Goal: Task Accomplishment & Management: Complete application form

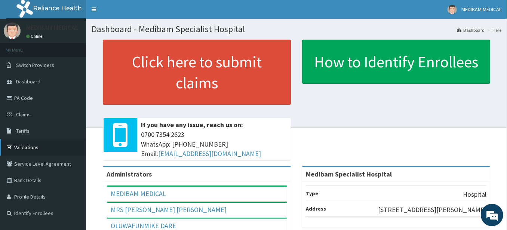
click at [28, 146] on link "Validations" at bounding box center [43, 147] width 86 height 16
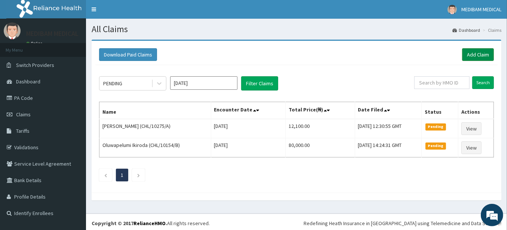
click at [476, 55] on link "Add Claim" at bounding box center [478, 54] width 32 height 13
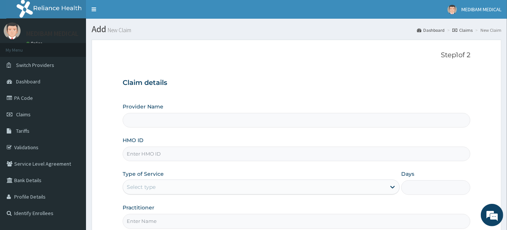
drag, startPoint x: 159, startPoint y: 155, endPoint x: 166, endPoint y: 154, distance: 7.5
click at [159, 155] on input "HMO ID" at bounding box center [297, 154] width 348 height 15
type input "el"
type input "Medibam Specialist Hospital"
type input "ELN/10237/A"
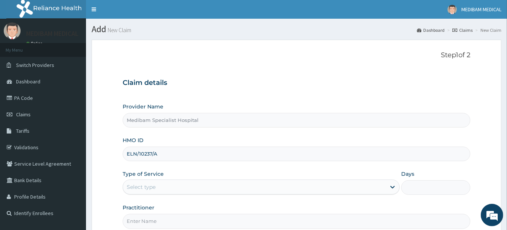
click at [146, 187] on div "Select type" at bounding box center [141, 186] width 29 height 7
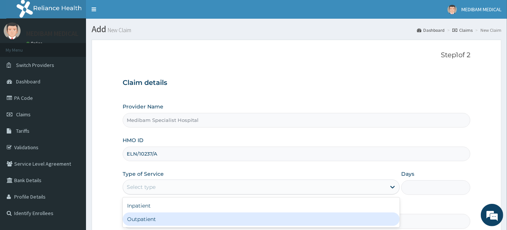
click at [151, 215] on div "Outpatient" at bounding box center [261, 218] width 277 height 13
type input "1"
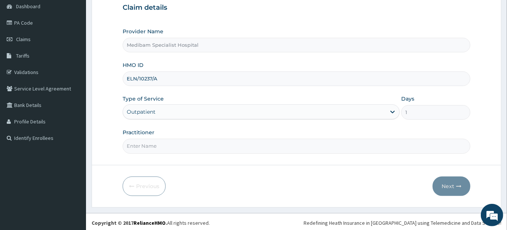
scroll to position [76, 0]
click at [233, 143] on input "Practitioner" at bounding box center [297, 145] width 348 height 15
type input "S"
type input "DR GLORY"
click at [458, 188] on button "Next" at bounding box center [452, 185] width 38 height 19
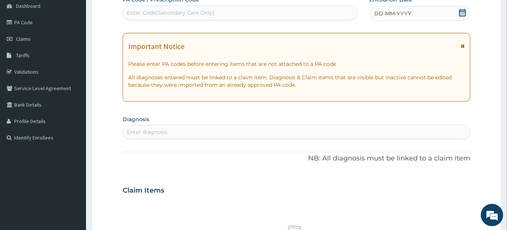
drag, startPoint x: 424, startPoint y: 7, endPoint x: 433, endPoint y: 14, distance: 11.5
click at [424, 9] on div "DD-MM-YYYY" at bounding box center [420, 13] width 101 height 15
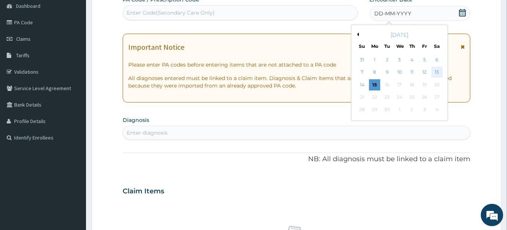
click at [437, 70] on div "13" at bounding box center [436, 72] width 11 height 11
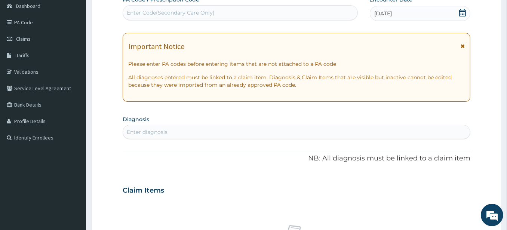
drag, startPoint x: 165, startPoint y: 131, endPoint x: 169, endPoint y: 129, distance: 4.0
click at [166, 131] on div "Enter diagnosis" at bounding box center [147, 131] width 41 height 7
type input "MALARIA"
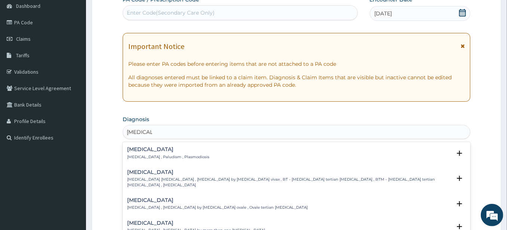
click at [138, 154] on p "Malaria , Paludism , Plasmodiosis" at bounding box center [168, 156] width 82 height 5
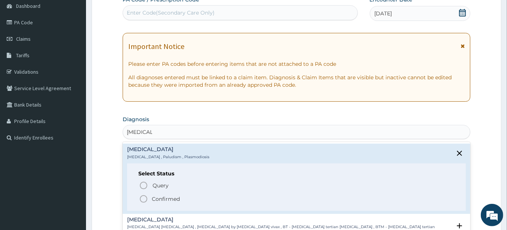
click at [138, 154] on p "Malaria , Paludism , Plasmodiosis" at bounding box center [168, 156] width 82 height 5
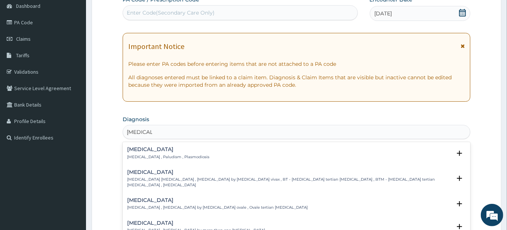
click at [141, 150] on h4 "Malaria" at bounding box center [168, 150] width 82 height 6
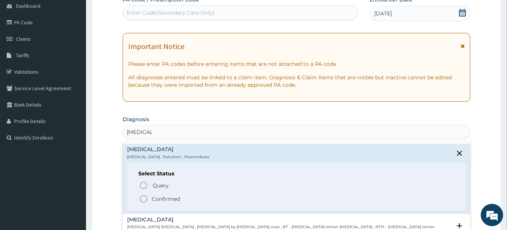
drag, startPoint x: 143, startPoint y: 197, endPoint x: 148, endPoint y: 178, distance: 20.1
click at [144, 197] on icon "status option filled" at bounding box center [143, 198] width 9 height 9
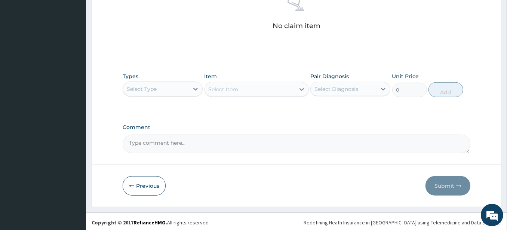
scroll to position [308, 0]
click at [194, 88] on icon at bounding box center [195, 88] width 7 height 7
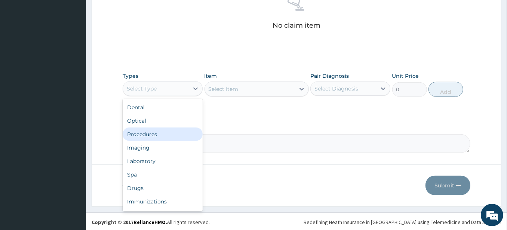
drag, startPoint x: 154, startPoint y: 130, endPoint x: 222, endPoint y: 100, distance: 74.1
click at [156, 130] on div "Procedures" at bounding box center [163, 134] width 80 height 13
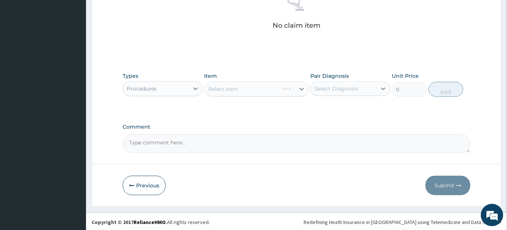
click at [270, 89] on div "Select Item" at bounding box center [257, 89] width 104 height 15
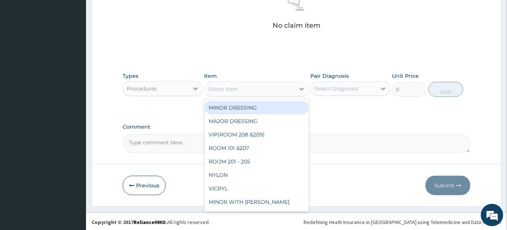
click at [270, 89] on div "Select Item" at bounding box center [250, 89] width 90 height 12
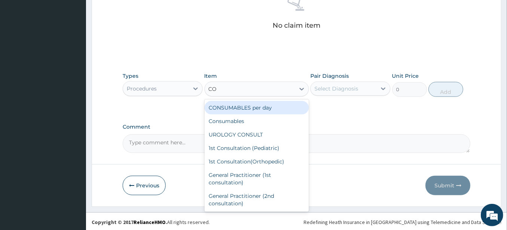
type input "CON"
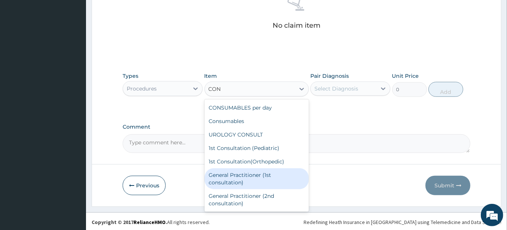
drag, startPoint x: 246, startPoint y: 178, endPoint x: 249, endPoint y: 175, distance: 4.0
click at [247, 176] on div "General Practitioner (1st consultation)" at bounding box center [257, 178] width 104 height 21
type input "1500"
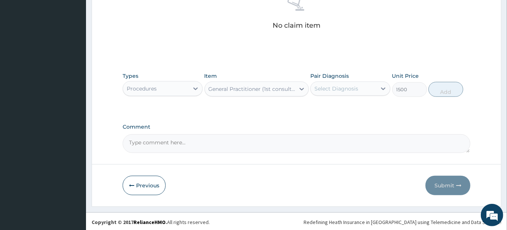
click at [355, 87] on div "Select Diagnosis" at bounding box center [336, 88] width 44 height 7
drag, startPoint x: 343, startPoint y: 107, endPoint x: 403, endPoint y: 96, distance: 60.9
click at [347, 105] on div "Malaria" at bounding box center [350, 107] width 80 height 15
checkbox input "true"
drag, startPoint x: 438, startPoint y: 92, endPoint x: 403, endPoint y: 92, distance: 35.2
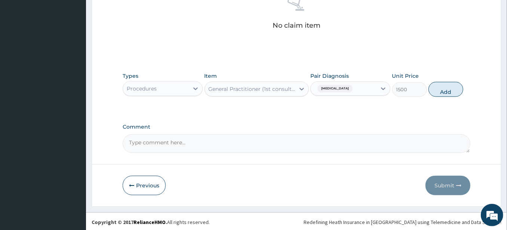
click at [437, 92] on button "Add" at bounding box center [446, 89] width 35 height 15
type input "0"
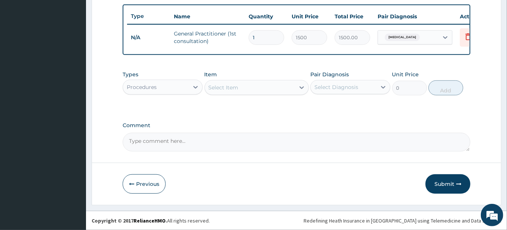
scroll to position [278, 0]
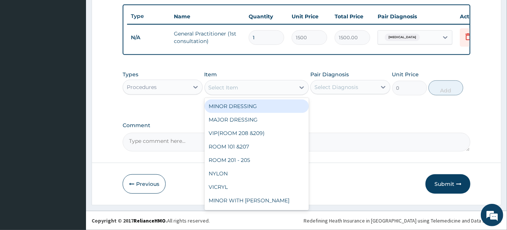
click at [284, 89] on div "Select Item" at bounding box center [250, 88] width 90 height 12
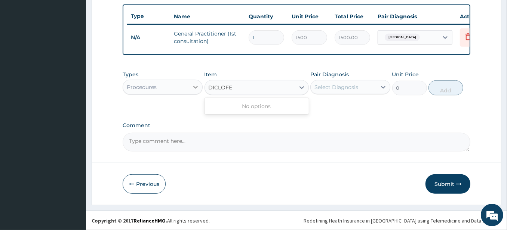
type input "DICLOFE"
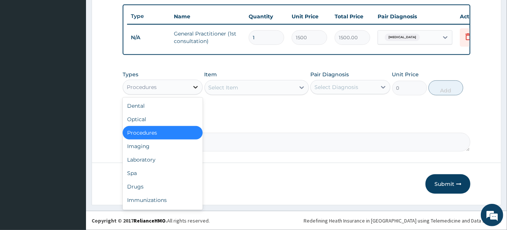
click at [193, 88] on icon at bounding box center [195, 86] width 7 height 7
drag, startPoint x: 138, startPoint y: 183, endPoint x: 202, endPoint y: 152, distance: 71.1
click at [142, 182] on div "Drugs" at bounding box center [163, 186] width 80 height 13
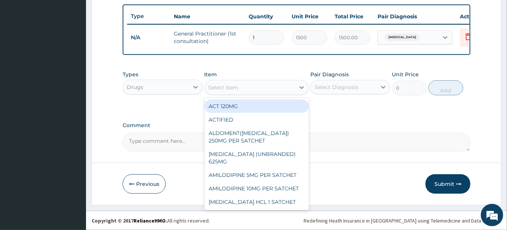
click at [262, 89] on div "Select Item" at bounding box center [250, 88] width 90 height 12
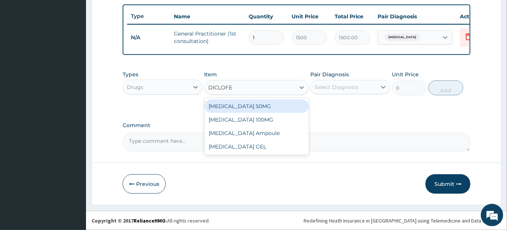
type input "DICLOFEN"
click at [241, 109] on div "DICLOFENAC 50MG" at bounding box center [257, 105] width 104 height 13
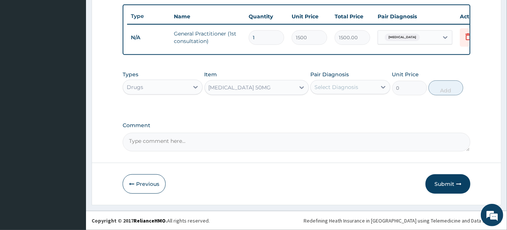
type input "700"
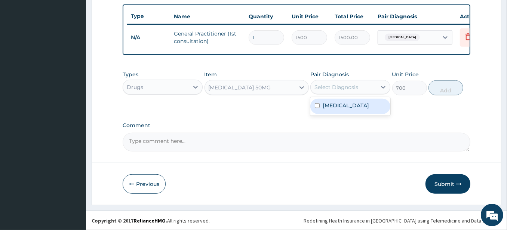
drag, startPoint x: 337, startPoint y: 84, endPoint x: 338, endPoint y: 98, distance: 13.9
click at [337, 84] on div "Select Diagnosis" at bounding box center [336, 86] width 44 height 7
drag, startPoint x: 334, startPoint y: 105, endPoint x: 347, endPoint y: 105, distance: 12.7
click at [337, 105] on label "Malaria" at bounding box center [346, 105] width 46 height 7
checkbox input "true"
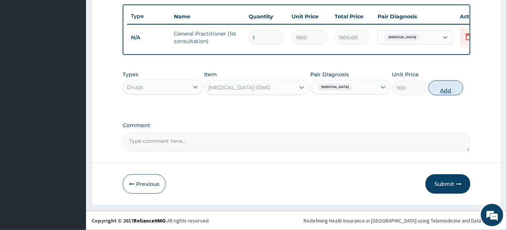
click at [431, 89] on button "Add" at bounding box center [446, 87] width 35 height 15
type input "0"
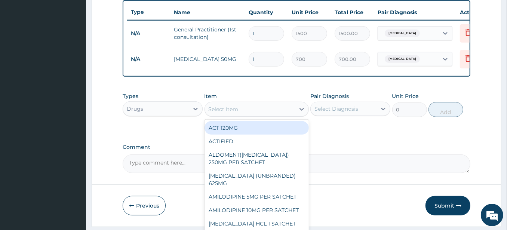
drag, startPoint x: 224, startPoint y: 113, endPoint x: 232, endPoint y: 110, distance: 8.2
click at [225, 113] on div "Select Item" at bounding box center [224, 108] width 30 height 7
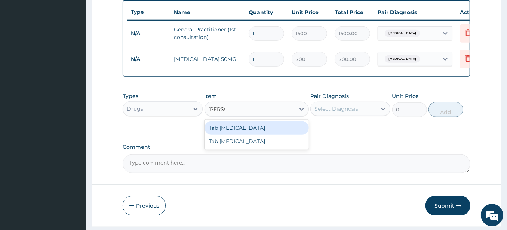
type input "COART"
click at [244, 130] on div "Tab COARTEM" at bounding box center [257, 127] width 104 height 13
type input "130"
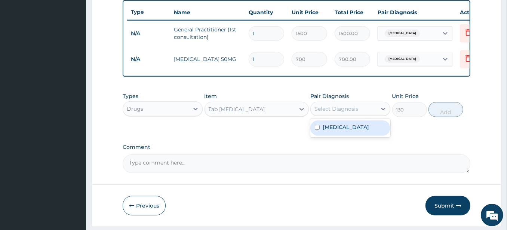
click at [348, 109] on div "Select Diagnosis" at bounding box center [344, 109] width 66 height 12
drag, startPoint x: 347, startPoint y: 135, endPoint x: 366, endPoint y: 130, distance: 19.9
click at [350, 134] on div "Malaria" at bounding box center [350, 127] width 80 height 15
checkbox input "true"
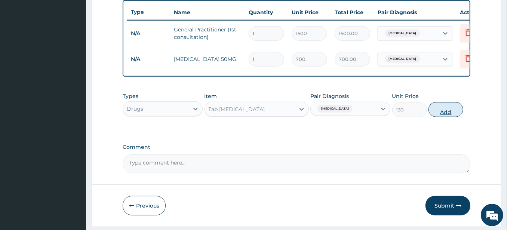
click at [449, 114] on button "Add" at bounding box center [446, 109] width 35 height 15
type input "0"
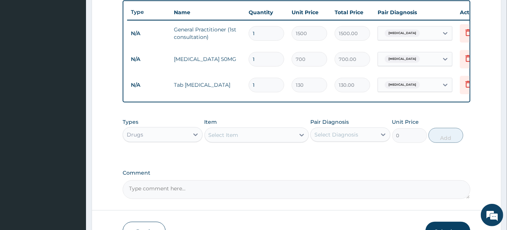
type input "0.00"
type input "6"
type input "780.00"
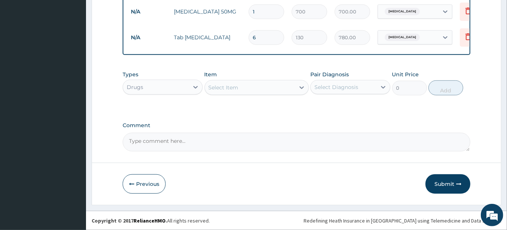
scroll to position [330, 0]
type input "6"
click at [439, 182] on button "Submit" at bounding box center [448, 183] width 45 height 19
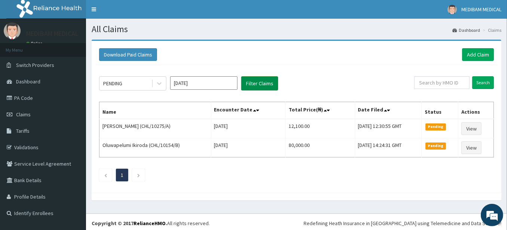
scroll to position [1, 0]
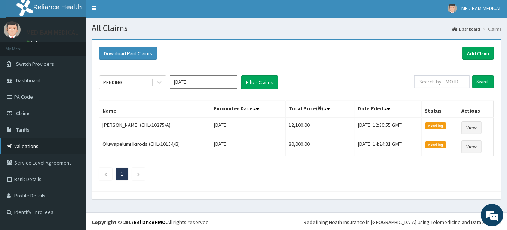
click at [26, 146] on link "Validations" at bounding box center [43, 146] width 86 height 16
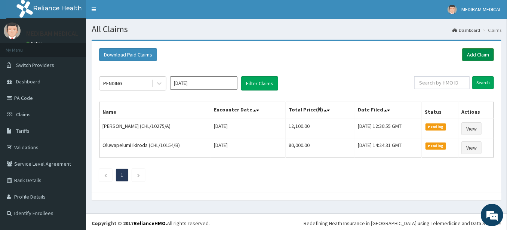
click at [475, 54] on link "Add Claim" at bounding box center [478, 54] width 32 height 13
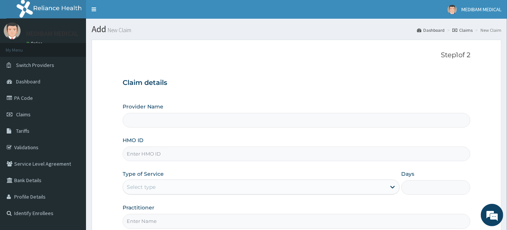
click at [170, 154] on input "HMO ID" at bounding box center [297, 154] width 348 height 15
type input "Medibam Specialist Hospital"
paste input "eln/10237/a"
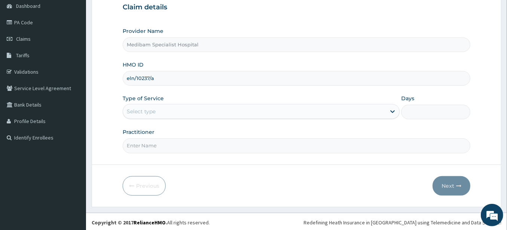
scroll to position [76, 0]
type input "eln/10237/a"
click at [163, 110] on div "Select type" at bounding box center [254, 111] width 263 height 12
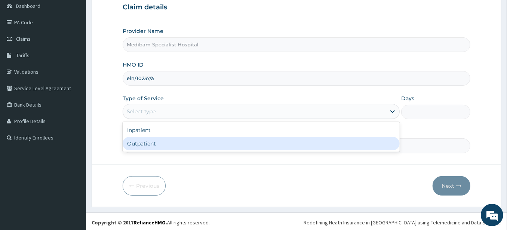
click at [166, 138] on div "Outpatient" at bounding box center [261, 143] width 277 height 13
type input "1"
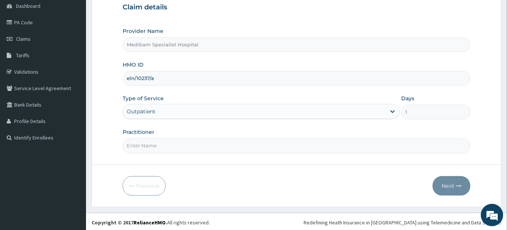
click at [172, 140] on input "Practitioner" at bounding box center [297, 145] width 348 height 15
type input "DR GLORY"
click at [445, 184] on button "Next" at bounding box center [452, 185] width 38 height 19
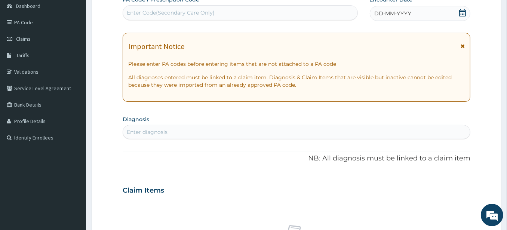
drag, startPoint x: 428, startPoint y: 13, endPoint x: 427, endPoint y: 23, distance: 9.8
click at [428, 13] on div "DD-MM-YYYY" at bounding box center [420, 13] width 101 height 15
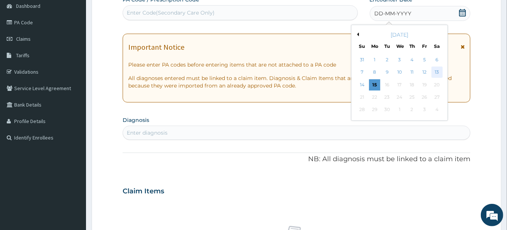
drag, startPoint x: 434, startPoint y: 70, endPoint x: 411, endPoint y: 72, distance: 22.5
click at [433, 71] on div "13" at bounding box center [436, 72] width 11 height 11
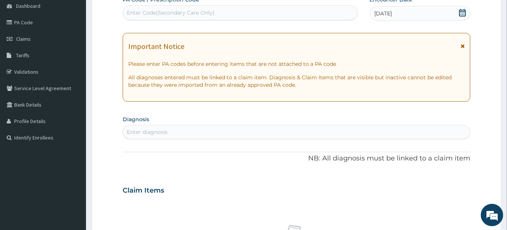
click at [203, 129] on div "Enter diagnosis" at bounding box center [296, 132] width 347 height 12
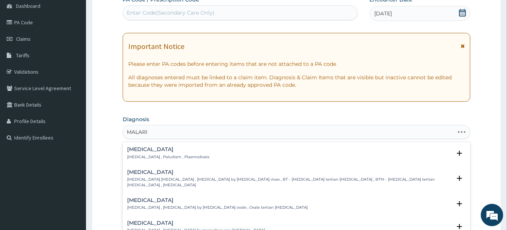
type input "[MEDICAL_DATA]"
click at [147, 154] on p "[MEDICAL_DATA] , Paludism , Plasmodiosis" at bounding box center [168, 156] width 82 height 5
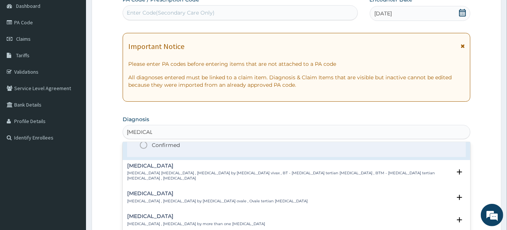
scroll to position [42, 0]
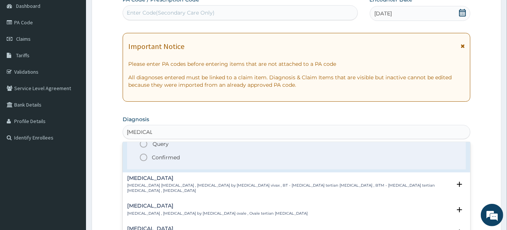
click at [145, 155] on icon "status option filled" at bounding box center [143, 157] width 9 height 9
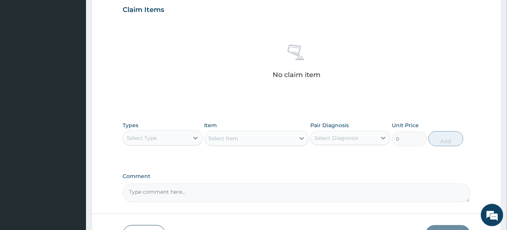
scroll to position [283, 0]
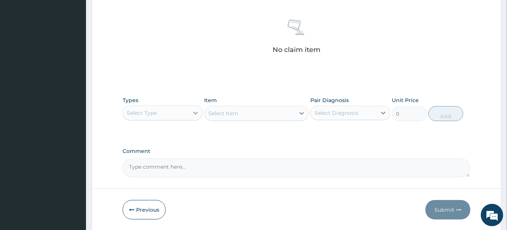
click at [192, 109] on icon at bounding box center [195, 112] width 7 height 7
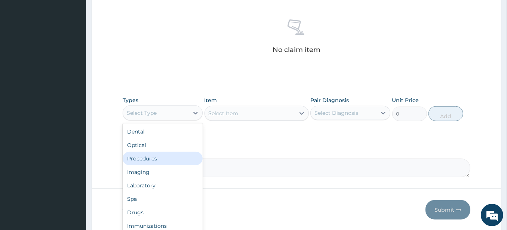
drag, startPoint x: 151, startPoint y: 158, endPoint x: 193, endPoint y: 145, distance: 43.2
click at [157, 156] on div "Procedures" at bounding box center [163, 158] width 80 height 13
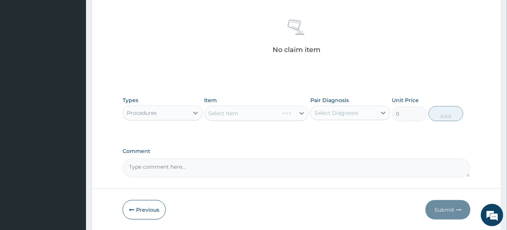
click at [252, 111] on div "Select Item" at bounding box center [257, 113] width 104 height 15
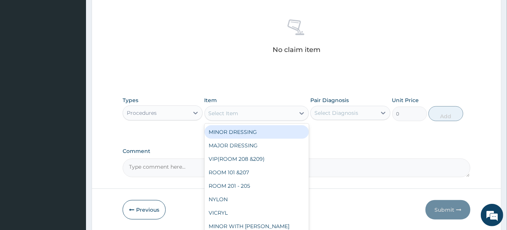
click at [252, 111] on div "Select Item" at bounding box center [250, 113] width 90 height 12
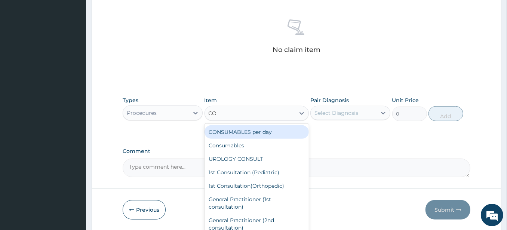
type input "CON"
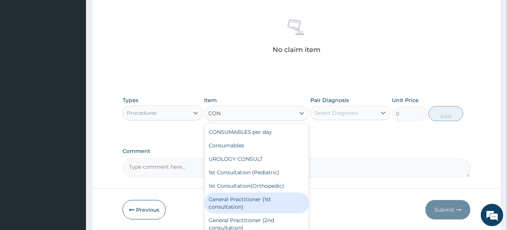
click at [256, 203] on div "General Practitioner (1st consultation)" at bounding box center [257, 203] width 104 height 21
type input "1500"
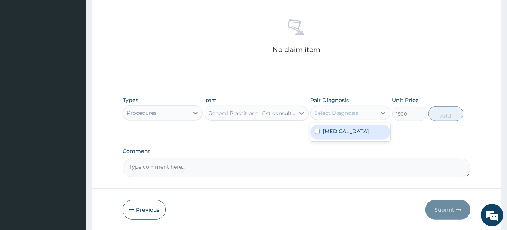
click at [367, 116] on div "Select Diagnosis" at bounding box center [344, 113] width 66 height 12
drag, startPoint x: 368, startPoint y: 130, endPoint x: 405, endPoint y: 119, distance: 37.8
click at [369, 130] on div "Malaria" at bounding box center [350, 132] width 80 height 15
checkbox input "true"
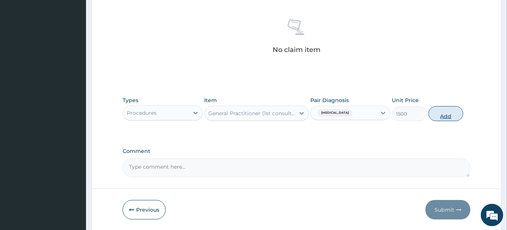
drag, startPoint x: 440, startPoint y: 114, endPoint x: 317, endPoint y: 117, distance: 123.0
click at [439, 114] on button "Add" at bounding box center [446, 113] width 35 height 15
type input "0"
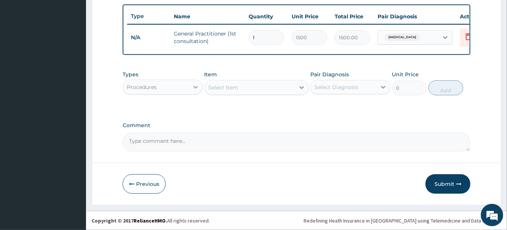
click at [192, 87] on icon at bounding box center [195, 86] width 7 height 7
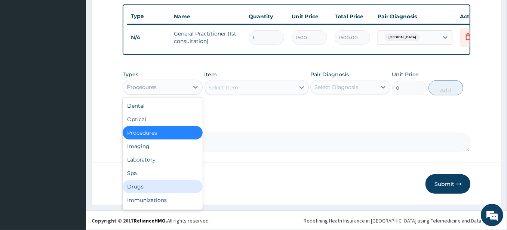
drag, startPoint x: 157, startPoint y: 186, endPoint x: 212, endPoint y: 144, distance: 69.3
click at [159, 184] on div "Drugs" at bounding box center [163, 186] width 80 height 13
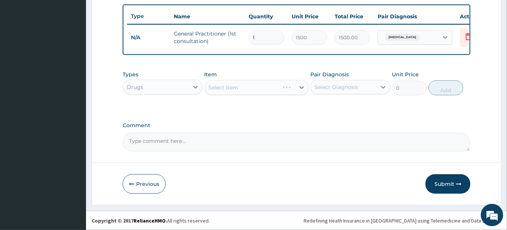
click at [252, 92] on div "Select Item" at bounding box center [257, 87] width 104 height 15
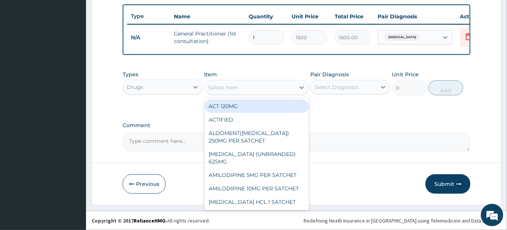
click at [270, 89] on div "Select Item" at bounding box center [250, 88] width 90 height 12
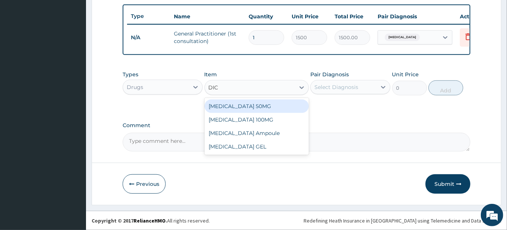
type input "DICL"
click at [242, 106] on div "[MEDICAL_DATA] 50MG" at bounding box center [257, 105] width 104 height 13
type input "700"
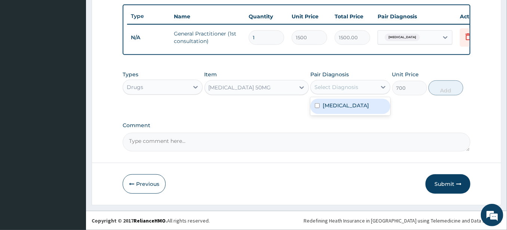
click at [347, 90] on div "Select Diagnosis" at bounding box center [336, 86] width 44 height 7
drag, startPoint x: 344, startPoint y: 113, endPoint x: 356, endPoint y: 109, distance: 12.8
click at [344, 113] on div "Malaria" at bounding box center [350, 106] width 80 height 15
checkbox input "true"
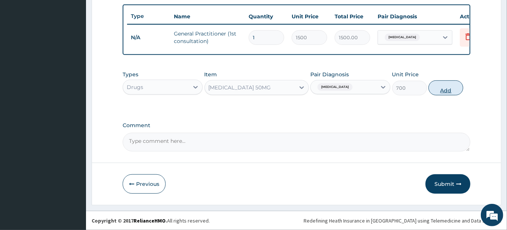
click at [433, 90] on button "Add" at bounding box center [446, 87] width 35 height 15
type input "0"
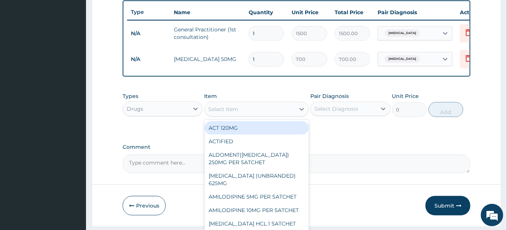
click at [265, 114] on div "Select Item" at bounding box center [250, 109] width 90 height 12
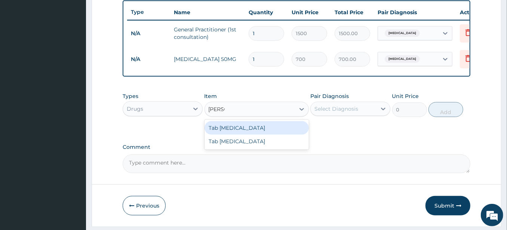
type input "COART"
click at [223, 133] on div "Tab [MEDICAL_DATA]" at bounding box center [257, 127] width 104 height 13
type input "130"
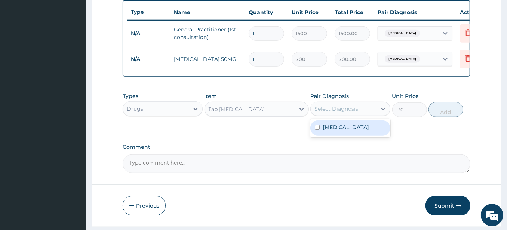
drag, startPoint x: 346, startPoint y: 116, endPoint x: 347, endPoint y: 129, distance: 13.1
click at [346, 113] on div "Select Diagnosis" at bounding box center [336, 108] width 44 height 7
drag, startPoint x: 347, startPoint y: 130, endPoint x: 352, endPoint y: 130, distance: 5.2
click at [351, 130] on div "Malaria" at bounding box center [350, 127] width 80 height 15
checkbox input "true"
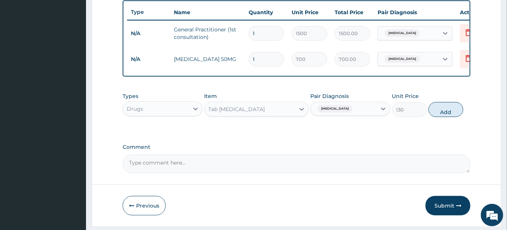
drag, startPoint x: 436, startPoint y: 114, endPoint x: 312, endPoint y: 59, distance: 136.3
click at [428, 109] on div "Types Drugs Item Tab COARTEM Pair Diagnosis Malaria Unit Price 130 Add" at bounding box center [297, 105] width 348 height 32
click at [258, 59] on input "1" at bounding box center [267, 59] width 36 height 15
type input "0.00"
type input "6"
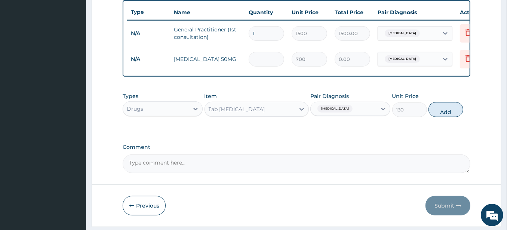
type input "4200.00"
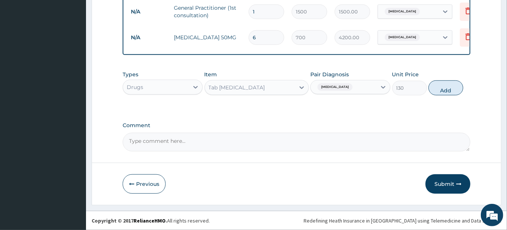
scroll to position [262, 0]
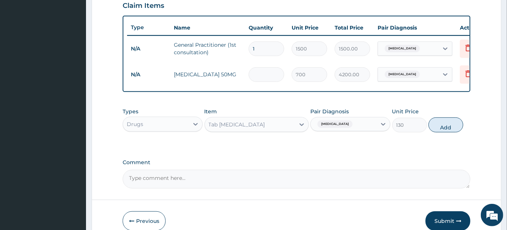
type input "0.00"
type input "1"
type input "700.00"
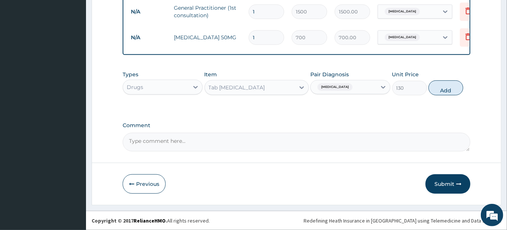
scroll to position [304, 0]
click at [338, 89] on div "Malaria" at bounding box center [344, 87] width 66 height 13
drag, startPoint x: 339, startPoint y: 108, endPoint x: 411, endPoint y: 94, distance: 73.2
click at [340, 108] on label "Malaria" at bounding box center [346, 105] width 46 height 7
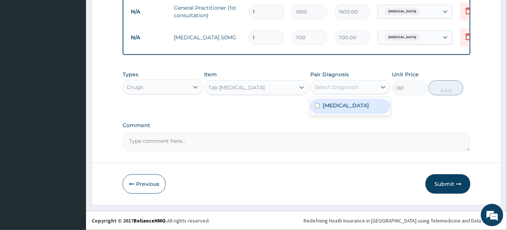
click at [372, 108] on div "Malaria" at bounding box center [350, 106] width 80 height 15
checkbox input "true"
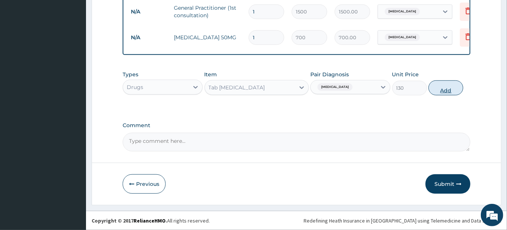
click at [446, 89] on button "Add" at bounding box center [446, 87] width 35 height 15
type input "0"
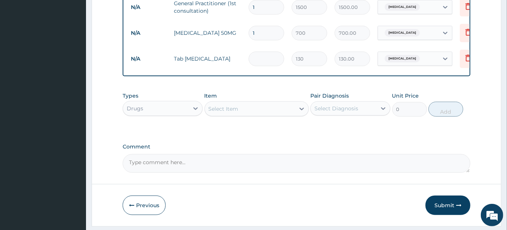
type input "0.00"
type input "6"
type input "780.00"
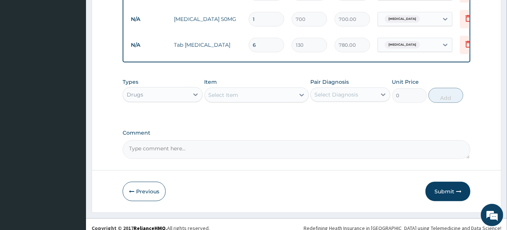
scroll to position [330, 0]
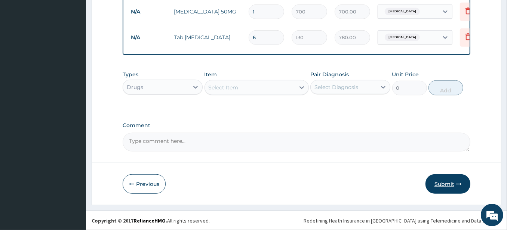
type input "6"
click at [444, 183] on button "Submit" at bounding box center [448, 183] width 45 height 19
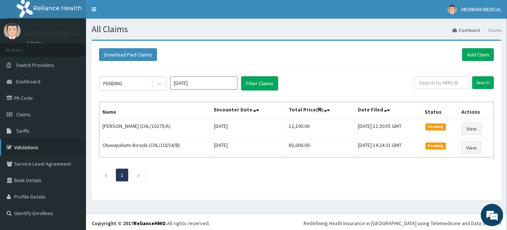
click at [31, 146] on link "Validations" at bounding box center [43, 147] width 86 height 16
click at [480, 56] on link "Add Claim" at bounding box center [478, 54] width 32 height 13
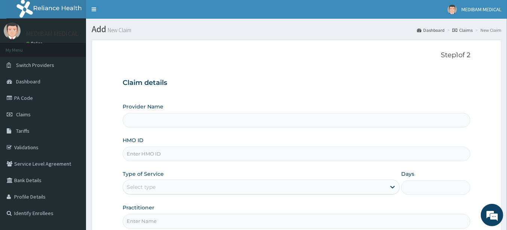
click at [177, 156] on input "HMO ID" at bounding box center [297, 154] width 348 height 15
type input "Medibam Specialist Hospital"
paste input "CHL/11637/A"
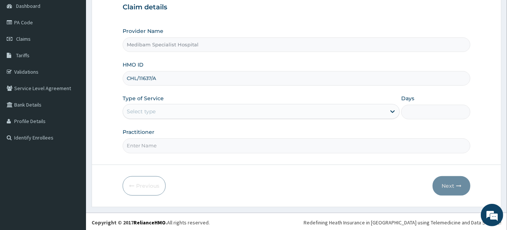
type input "CHL/11637/A"
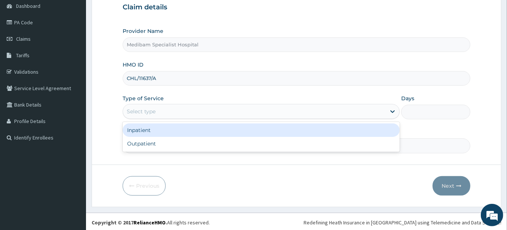
click at [201, 112] on div "Select type" at bounding box center [254, 111] width 263 height 12
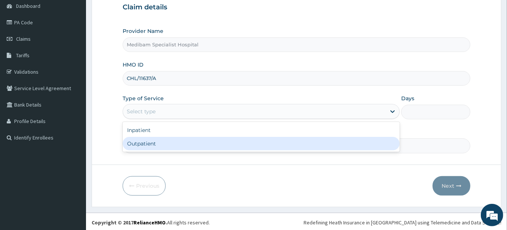
click at [179, 142] on div "Outpatient" at bounding box center [261, 143] width 277 height 13
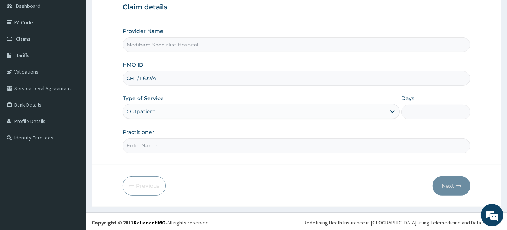
type input "1"
drag, startPoint x: 220, startPoint y: 146, endPoint x: 211, endPoint y: 148, distance: 9.2
click at [218, 146] on input "Practitioner" at bounding box center [297, 145] width 348 height 15
type input "DR GLORY"
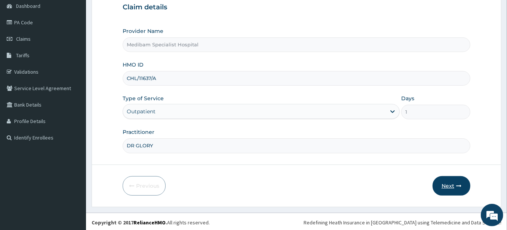
click at [446, 185] on button "Next" at bounding box center [452, 185] width 38 height 19
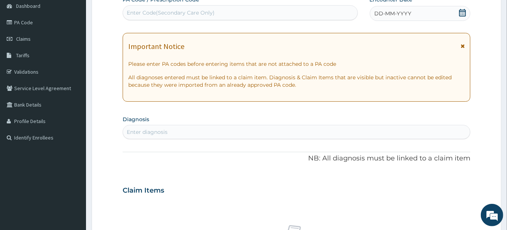
click at [422, 9] on div "DD-MM-YYYY" at bounding box center [420, 13] width 101 height 15
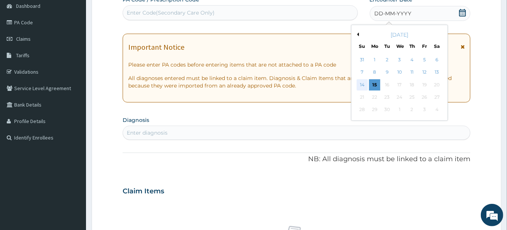
click at [363, 86] on div "14" at bounding box center [361, 84] width 11 height 11
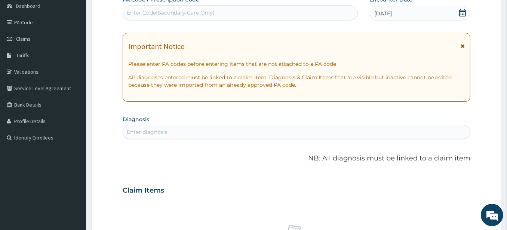
click at [265, 130] on div "Enter diagnosis" at bounding box center [296, 132] width 347 height 12
type input "A"
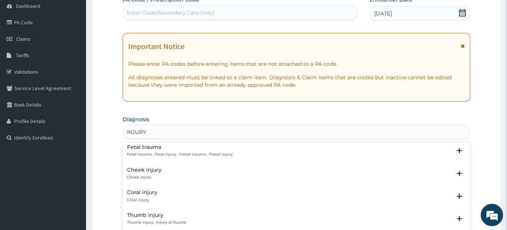
scroll to position [407, 0]
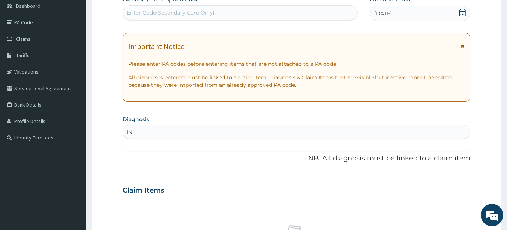
type input "I"
type input "S"
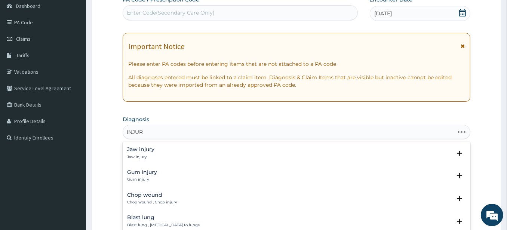
type input "INJURY"
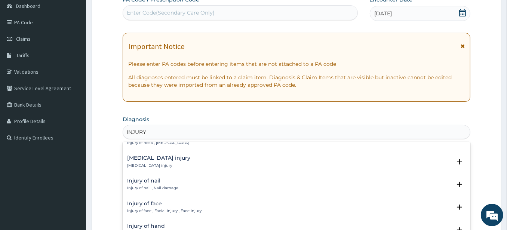
scroll to position [872, 0]
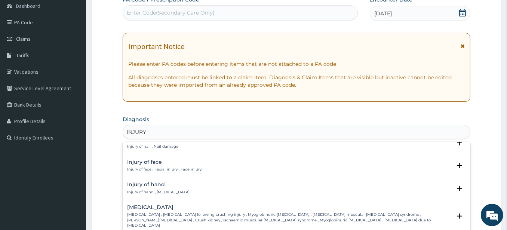
click at [141, 190] on p "Injury of hand , Hand injury" at bounding box center [158, 192] width 62 height 5
click at [140, 187] on div "Injury of hand Injury of hand , Hand injury" at bounding box center [158, 188] width 62 height 13
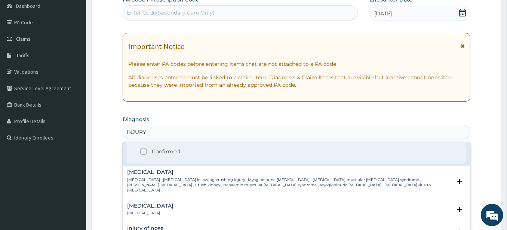
scroll to position [955, 0]
click at [143, 150] on icon "status option filled" at bounding box center [143, 150] width 9 height 9
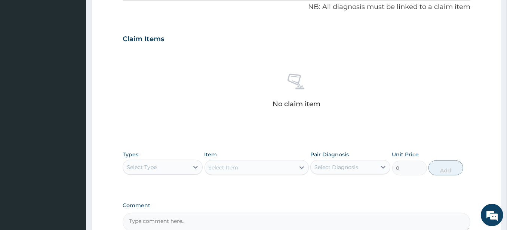
scroll to position [242, 0]
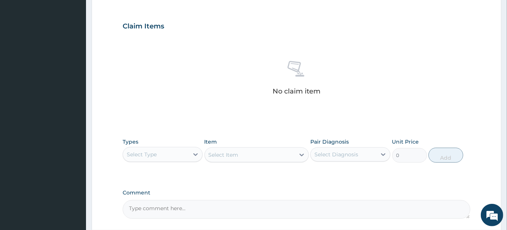
click at [173, 157] on div "Select Type" at bounding box center [156, 154] width 66 height 12
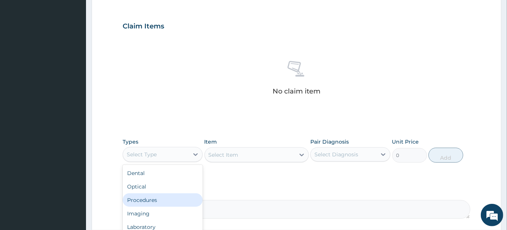
drag, startPoint x: 138, startPoint y: 198, endPoint x: 182, endPoint y: 185, distance: 46.6
click at [139, 198] on div "Procedures" at bounding box center [163, 199] width 80 height 13
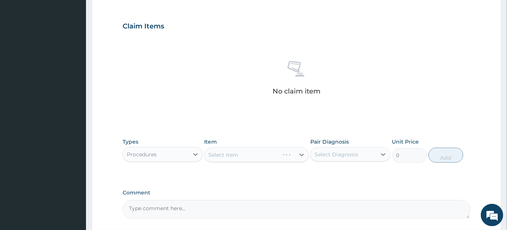
click at [247, 152] on div "Select Item" at bounding box center [257, 154] width 104 height 15
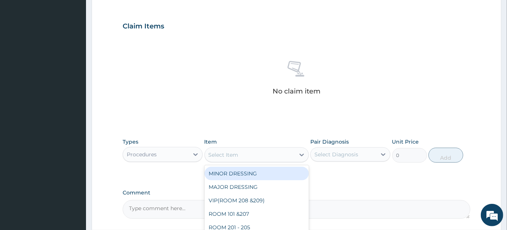
click at [245, 153] on div "Select Item" at bounding box center [250, 155] width 90 height 12
type input "CON"
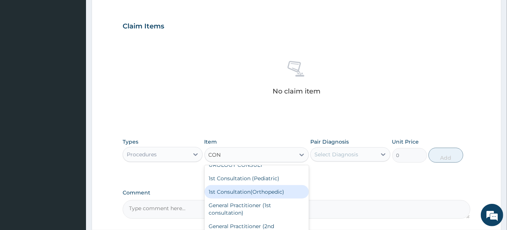
scroll to position [42, 0]
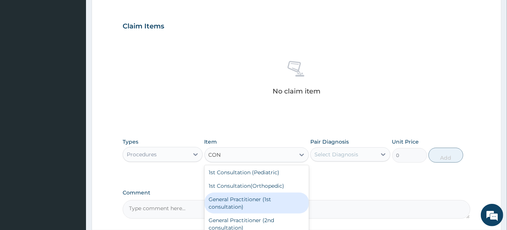
click at [241, 204] on div "General Practitioner (1st consultation)" at bounding box center [257, 203] width 104 height 21
type input "1500"
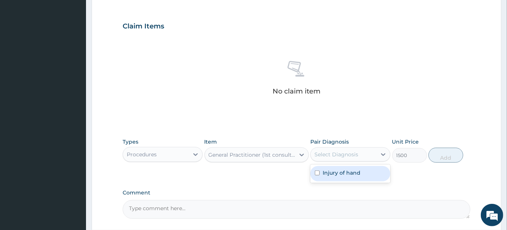
click at [322, 151] on div "Select Diagnosis" at bounding box center [336, 154] width 44 height 7
click at [328, 156] on div "Select Diagnosis" at bounding box center [336, 154] width 44 height 7
click at [328, 169] on label "Injury of hand" at bounding box center [342, 172] width 38 height 7
checkbox input "true"
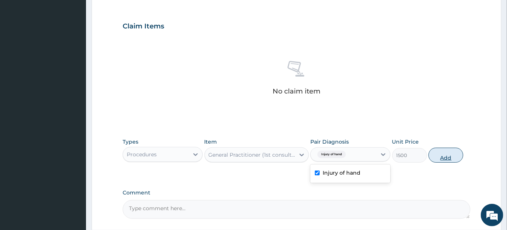
click at [442, 153] on button "Add" at bounding box center [446, 155] width 35 height 15
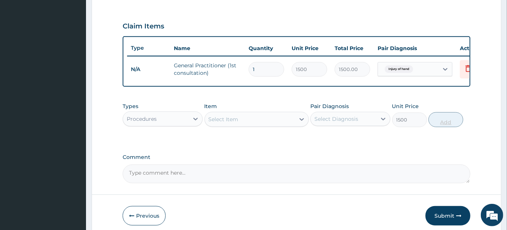
type input "0"
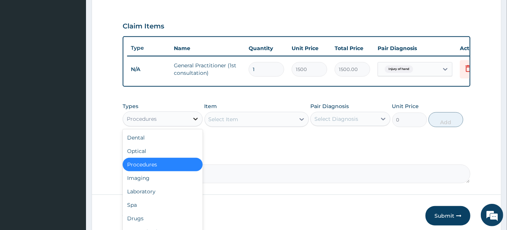
click at [194, 123] on icon at bounding box center [195, 118] width 7 height 7
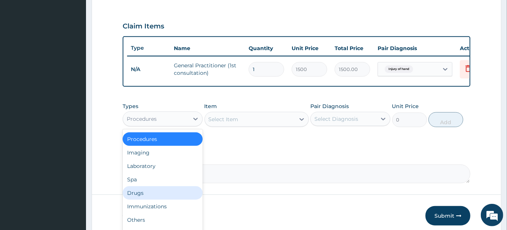
click at [145, 197] on div "Drugs" at bounding box center [163, 192] width 80 height 13
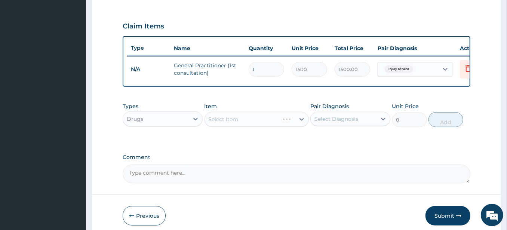
click at [145, 197] on form "Step 2 of 2 PA Code / Prescription Code Enter Code(Secondary Care Only) Encount…" at bounding box center [297, 17] width 410 height 439
click at [260, 119] on div "Select Item" at bounding box center [257, 119] width 104 height 15
click at [257, 125] on div "Select Item" at bounding box center [250, 119] width 90 height 12
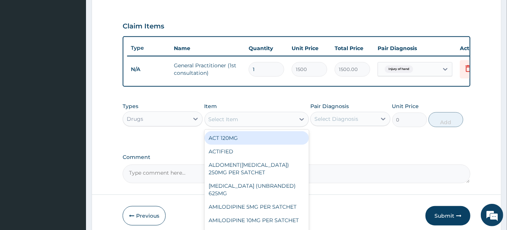
click at [259, 125] on div "Select Item" at bounding box center [250, 119] width 90 height 12
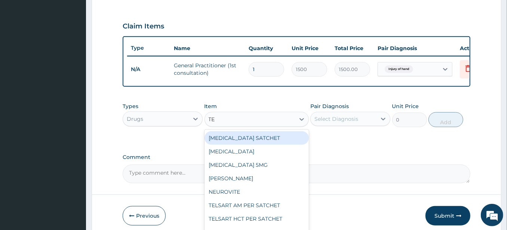
type input "TET"
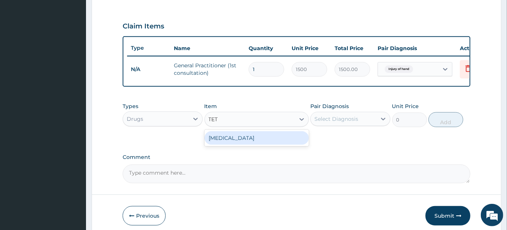
click at [231, 142] on div "TETANUS" at bounding box center [257, 137] width 104 height 13
type input "700"
drag, startPoint x: 231, startPoint y: 141, endPoint x: 287, endPoint y: 135, distance: 56.5
click at [231, 142] on div "Types Drugs Item option General Practitioner (1st consultation), selected. opti…" at bounding box center [297, 120] width 348 height 43
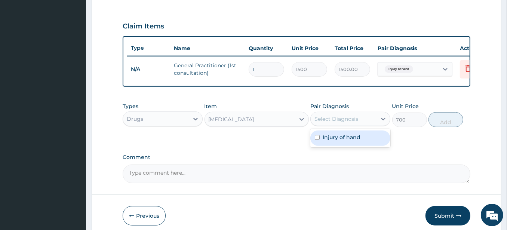
drag, startPoint x: 322, startPoint y: 124, endPoint x: 323, endPoint y: 136, distance: 11.6
click at [322, 123] on div "Select Diagnosis" at bounding box center [336, 118] width 44 height 7
click at [323, 138] on label "Injury of hand" at bounding box center [342, 136] width 38 height 7
click at [379, 143] on div "Injury of hand" at bounding box center [350, 137] width 80 height 15
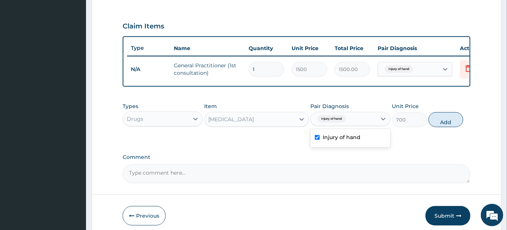
click at [376, 142] on div "Injury of hand" at bounding box center [350, 137] width 80 height 15
checkbox input "true"
click at [445, 123] on button "Add" at bounding box center [446, 119] width 35 height 15
click at [445, 123] on div "PA Code / Prescription Code Enter Code(Secondary Care Only) Encounter Date 14-0…" at bounding box center [297, 6] width 348 height 354
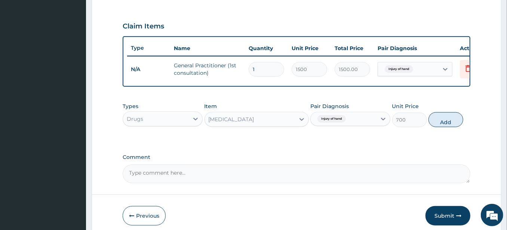
type input "0"
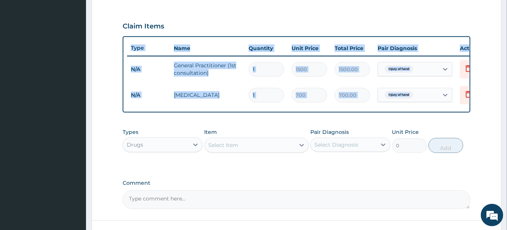
scroll to position [283, 0]
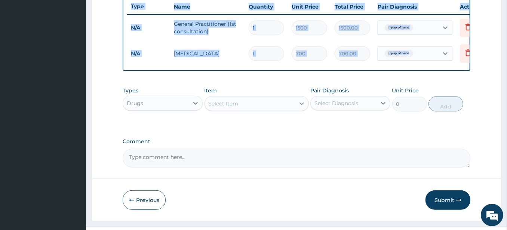
click at [298, 107] on icon at bounding box center [301, 103] width 7 height 7
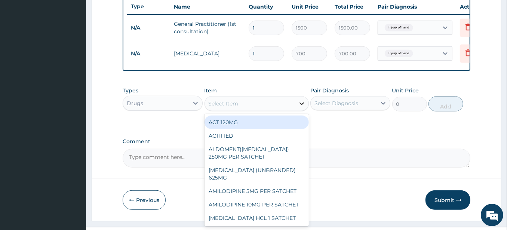
click at [298, 107] on icon at bounding box center [301, 103] width 7 height 7
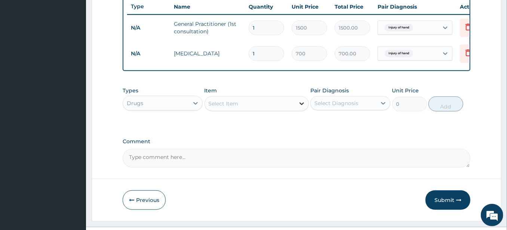
click at [298, 107] on icon at bounding box center [301, 103] width 7 height 7
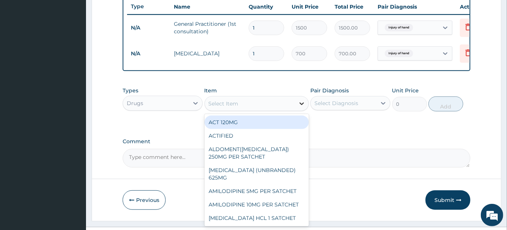
click at [298, 107] on icon at bounding box center [301, 103] width 7 height 7
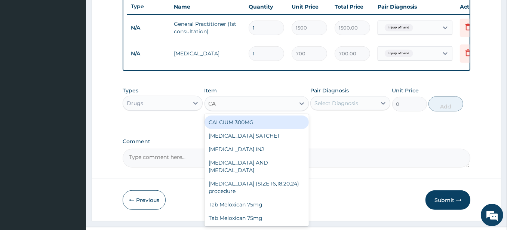
type input "C"
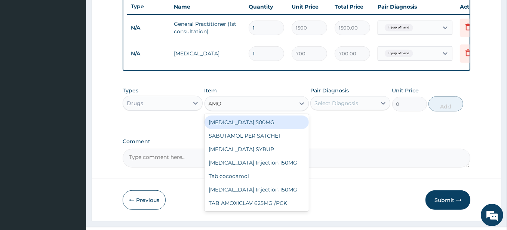
type input "AMOX"
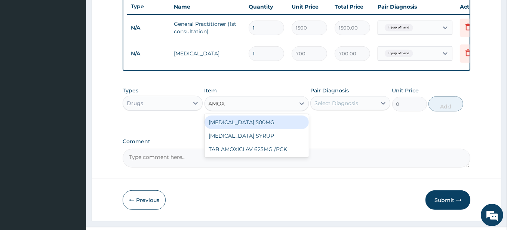
click at [246, 128] on div "AMOXYCILLIN 500MG" at bounding box center [257, 122] width 104 height 13
type input "700"
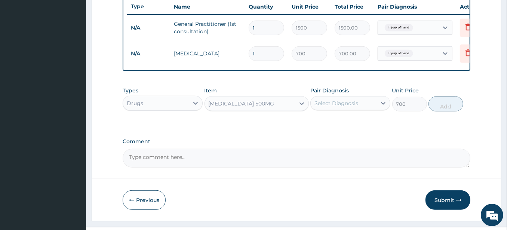
click at [335, 107] on div "Select Diagnosis" at bounding box center [336, 102] width 44 height 7
click at [333, 107] on div "Select Diagnosis" at bounding box center [336, 102] width 44 height 7
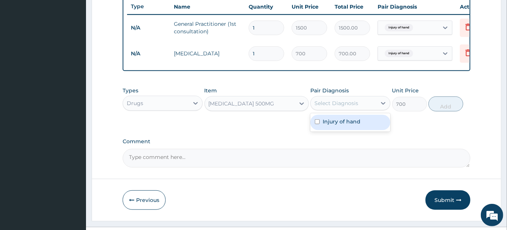
click at [330, 124] on label "Injury of hand" at bounding box center [342, 121] width 38 height 7
click at [358, 130] on div "Injury of hand" at bounding box center [350, 122] width 80 height 15
checkbox input "true"
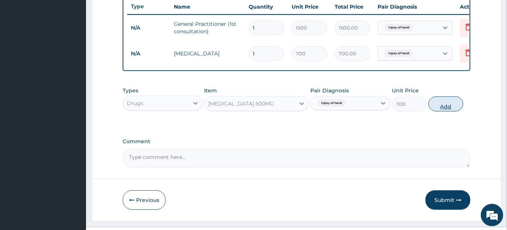
click at [441, 111] on button "Add" at bounding box center [446, 103] width 35 height 15
type input "0"
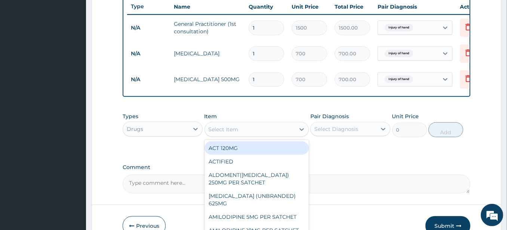
click at [251, 135] on div "Select Item" at bounding box center [250, 129] width 90 height 12
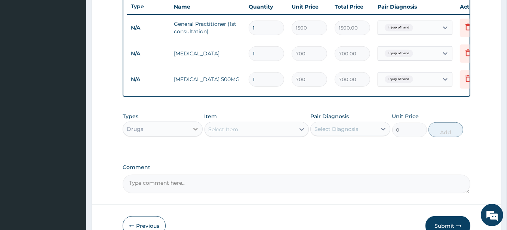
click at [193, 133] on icon at bounding box center [195, 128] width 7 height 7
click at [192, 133] on icon at bounding box center [195, 128] width 7 height 7
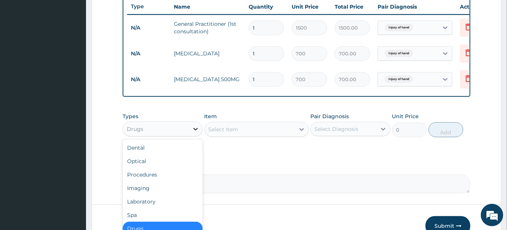
click at [192, 133] on icon at bounding box center [195, 128] width 7 height 7
drag, startPoint x: 157, startPoint y: 181, endPoint x: 194, endPoint y: 158, distance: 43.9
click at [158, 179] on div "Procedures" at bounding box center [163, 174] width 80 height 13
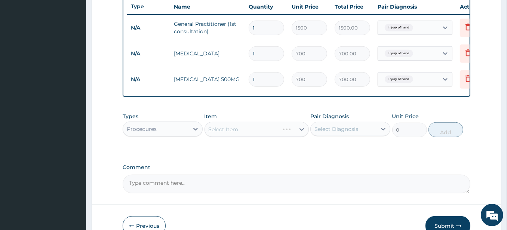
click at [230, 136] on div "Select Item" at bounding box center [257, 129] width 104 height 15
click at [230, 133] on div "Select Item" at bounding box center [224, 129] width 30 height 7
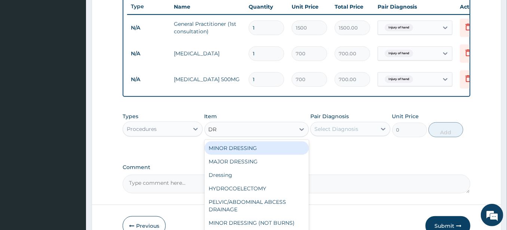
type input "DRE"
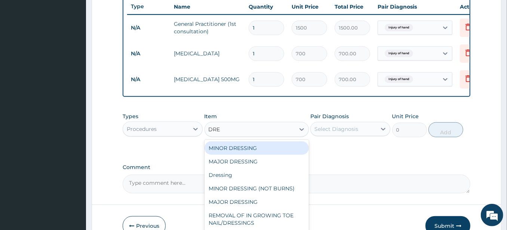
click at [235, 155] on div "MINOR DRESSING" at bounding box center [257, 147] width 104 height 13
type input "700"
click at [235, 152] on div "Types Procedures Item option AMOXYCILLIN 500MG, selected. option MINOR DRESSING…" at bounding box center [297, 130] width 348 height 43
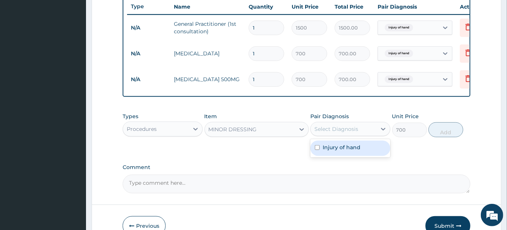
click at [318, 133] on div "Select Diagnosis" at bounding box center [336, 128] width 44 height 7
click at [322, 133] on div "Select Diagnosis" at bounding box center [336, 128] width 44 height 7
click at [325, 151] on label "Injury of hand" at bounding box center [342, 147] width 38 height 7
checkbox input "true"
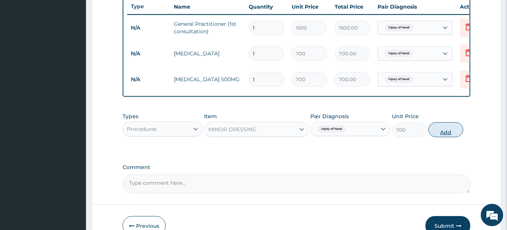
click at [443, 137] on button "Add" at bounding box center [446, 129] width 35 height 15
type input "0"
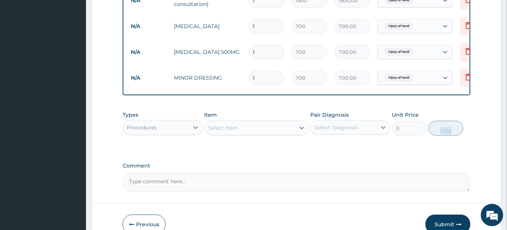
scroll to position [356, 0]
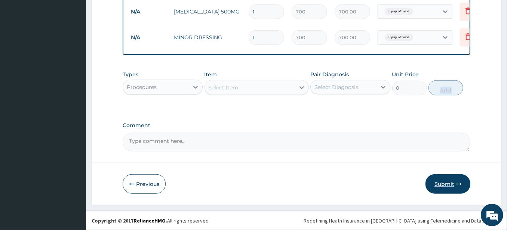
click at [440, 181] on button "Submit" at bounding box center [448, 183] width 45 height 19
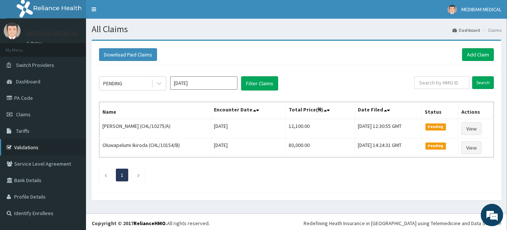
click at [32, 144] on link "Validations" at bounding box center [43, 147] width 86 height 16
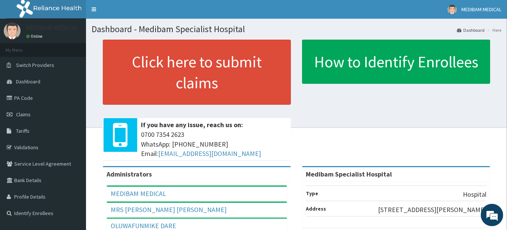
click at [285, 208] on div "MRS OLA-SHOSANWO OLUWATUNMISE" at bounding box center [197, 210] width 180 height 15
click at [21, 117] on span "Claims" at bounding box center [23, 114] width 15 height 7
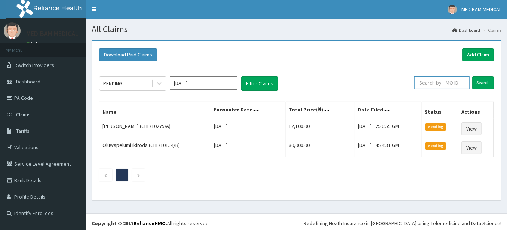
click at [432, 85] on input "text" at bounding box center [441, 82] width 55 height 13
type input "f"
click at [470, 54] on link "Add Claim" at bounding box center [478, 54] width 32 height 13
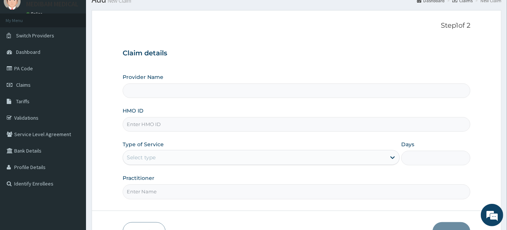
scroll to position [42, 0]
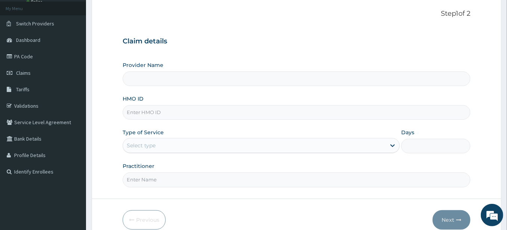
click at [171, 111] on input "HMO ID" at bounding box center [297, 112] width 348 height 15
type input "f"
type input "Medibam Specialist Hospital"
type input "fmg/10242/b"
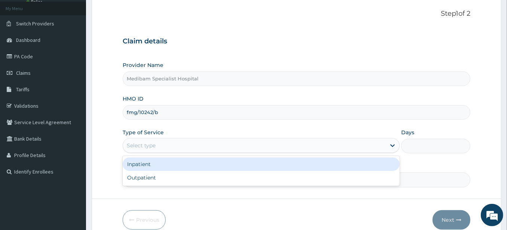
click at [249, 150] on div "Select type" at bounding box center [254, 145] width 263 height 12
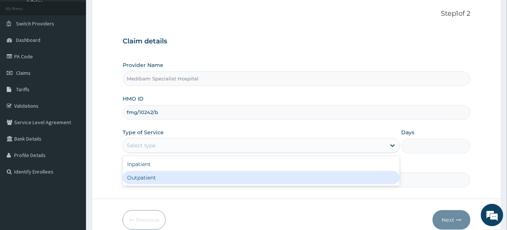
click at [179, 176] on div "Outpatient" at bounding box center [261, 177] width 277 height 13
type input "1"
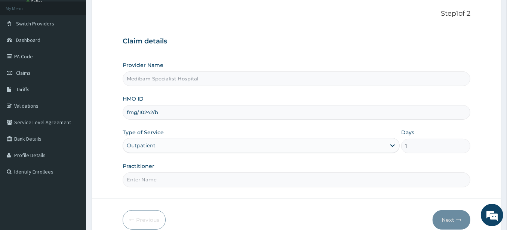
click at [227, 179] on input "Practitioner" at bounding box center [297, 179] width 348 height 15
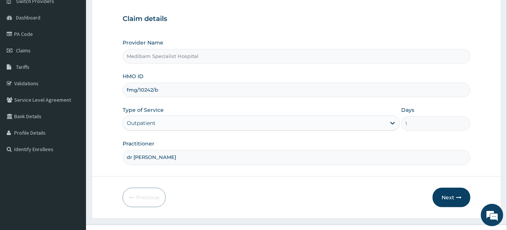
scroll to position [76, 0]
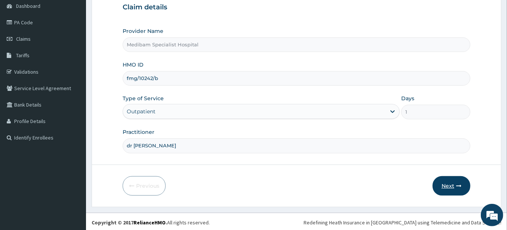
type input "dr [PERSON_NAME]"
click at [448, 185] on button "Next" at bounding box center [452, 185] width 38 height 19
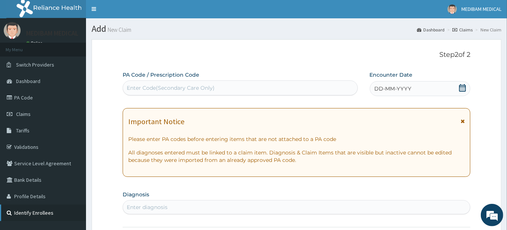
scroll to position [0, 0]
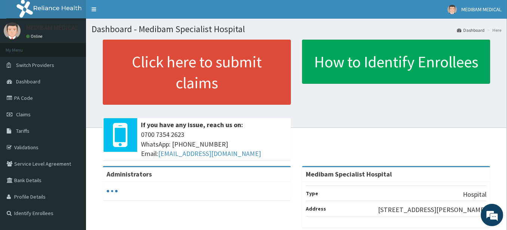
click at [24, 115] on span "Claims" at bounding box center [23, 114] width 15 height 7
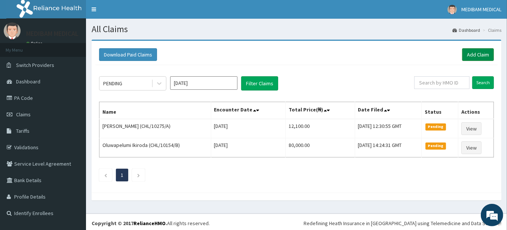
click at [476, 55] on link "Add Claim" at bounding box center [478, 54] width 32 height 13
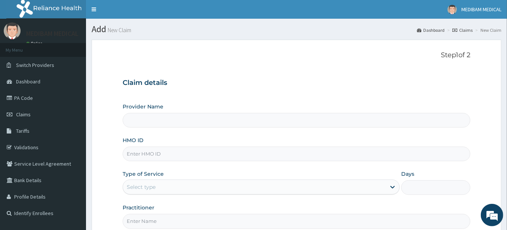
click at [139, 154] on input "HMO ID" at bounding box center [297, 154] width 348 height 15
type input "f"
type input "Medibam Specialist Hospital"
type input "fmg/10242/b"
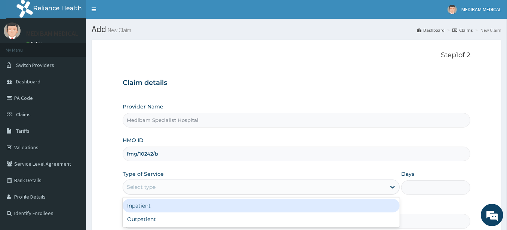
click at [257, 182] on div "Select type" at bounding box center [254, 187] width 263 height 12
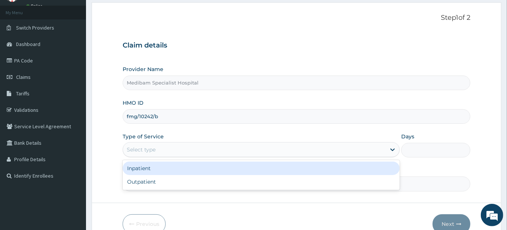
scroll to position [76, 0]
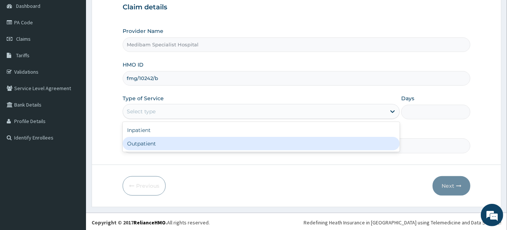
click at [196, 139] on div "Outpatient" at bounding box center [261, 143] width 277 height 13
type input "1"
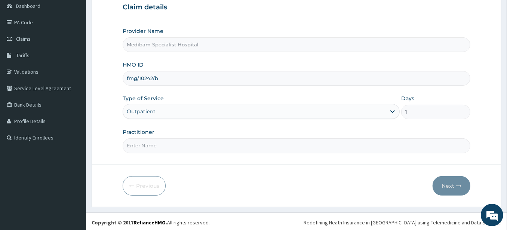
drag, startPoint x: 364, startPoint y: 142, endPoint x: 356, endPoint y: 145, distance: 8.5
click at [364, 143] on input "Practitioner" at bounding box center [297, 145] width 348 height 15
type input "dr glory"
click at [446, 182] on button "Next" at bounding box center [452, 185] width 38 height 19
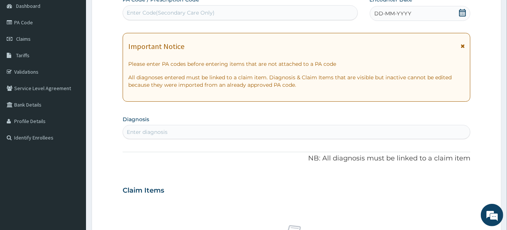
click at [173, 130] on div "Enter diagnosis" at bounding box center [296, 132] width 347 height 12
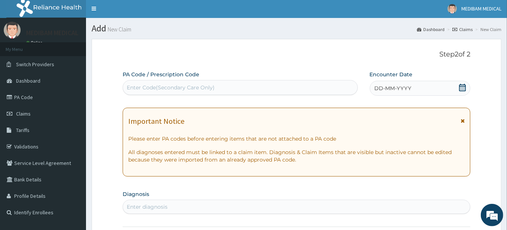
scroll to position [0, 0]
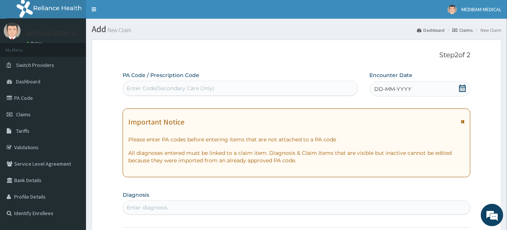
click at [461, 89] on icon at bounding box center [462, 88] width 7 height 7
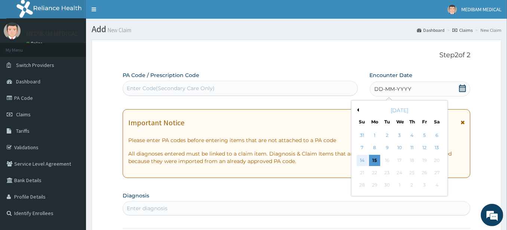
click at [362, 160] on div "14" at bounding box center [361, 160] width 11 height 11
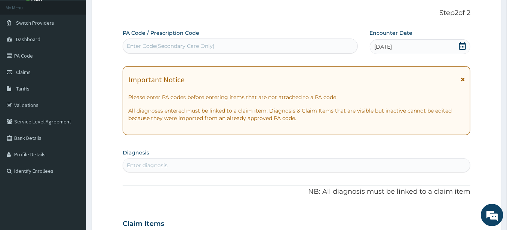
scroll to position [83, 0]
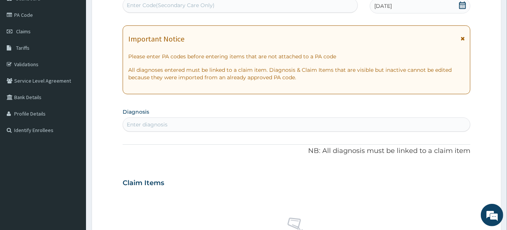
click at [160, 123] on div "Enter diagnosis" at bounding box center [147, 124] width 41 height 7
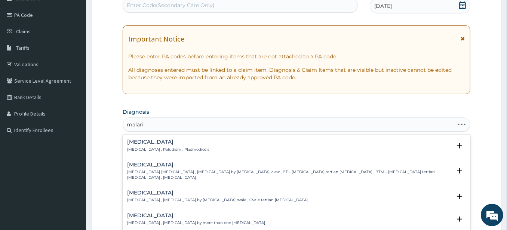
type input "malaria"
click at [135, 147] on p "Malaria , Paludism , Plasmodiosis" at bounding box center [168, 149] width 82 height 5
click at [138, 141] on h4 "[MEDICAL_DATA]" at bounding box center [168, 142] width 82 height 6
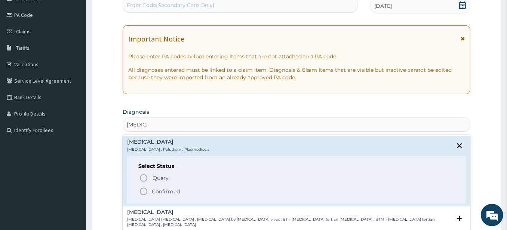
click at [142, 191] on icon "status option filled" at bounding box center [143, 191] width 9 height 9
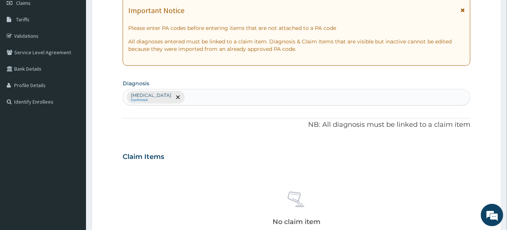
scroll to position [125, 0]
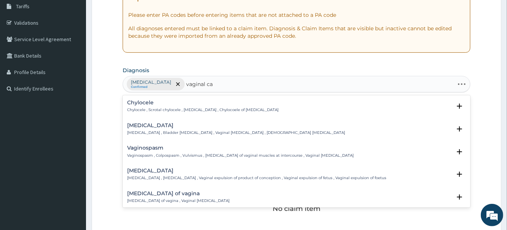
type input "vaginal can"
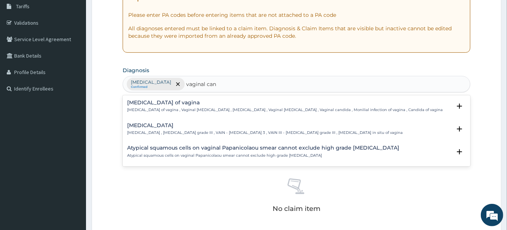
click at [148, 107] on p "Candidiasis of vagina , Vaginal candidiasis , Vaginal thrush , Vaginal candidos…" at bounding box center [285, 109] width 316 height 5
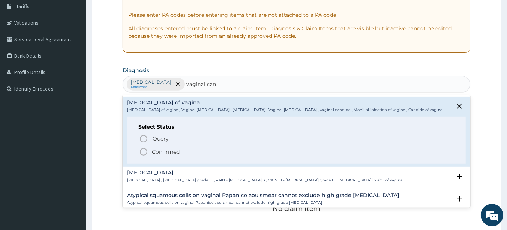
click at [142, 150] on icon "status option filled" at bounding box center [143, 151] width 9 height 9
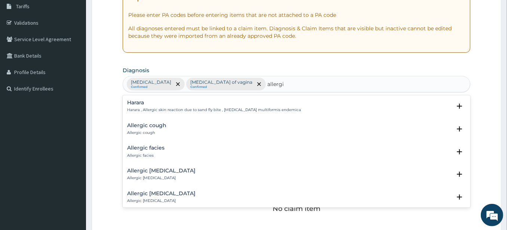
type input "allergic"
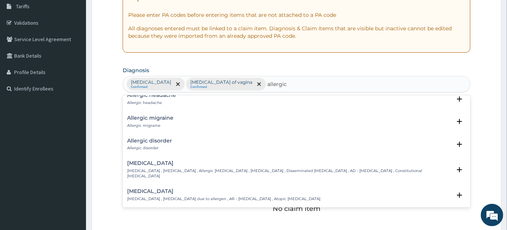
scroll to position [208, 0]
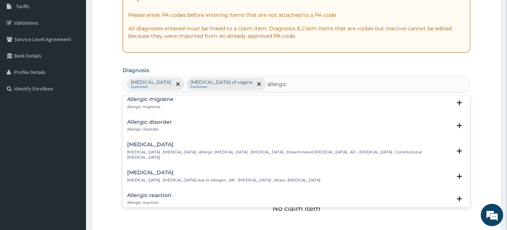
click at [145, 178] on p "Allergic rhinitis , Allergic rhinitis due to allergen , AR - Allergic rhinitis …" at bounding box center [223, 180] width 193 height 5
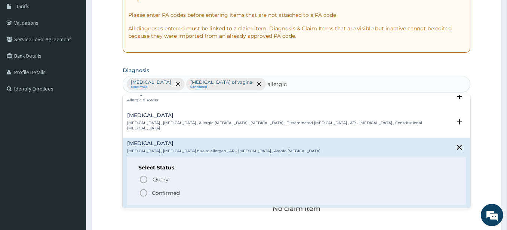
scroll to position [249, 0]
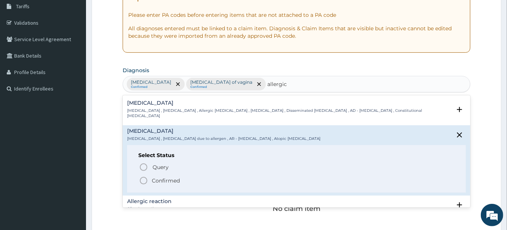
click at [142, 176] on icon "status option filled" at bounding box center [143, 180] width 9 height 9
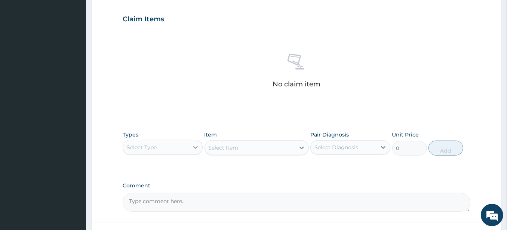
click at [193, 144] on icon at bounding box center [195, 147] width 7 height 7
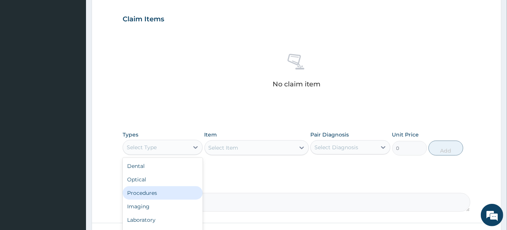
drag, startPoint x: 145, startPoint y: 191, endPoint x: 265, endPoint y: 150, distance: 127.1
click at [147, 190] on div "Procedures" at bounding box center [163, 192] width 80 height 13
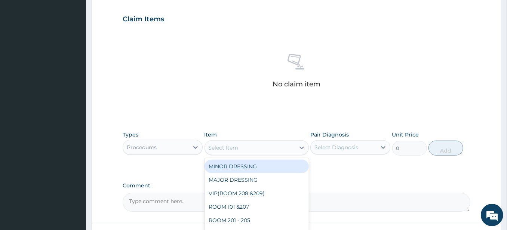
click at [297, 148] on div at bounding box center [301, 147] width 13 height 13
click at [288, 144] on div "Select Item" at bounding box center [250, 148] width 90 height 12
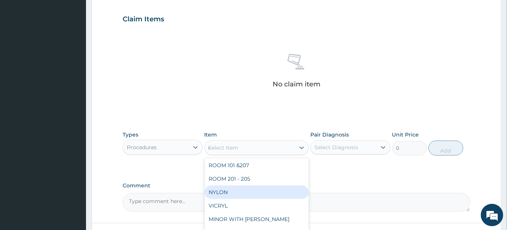
scroll to position [0, 0]
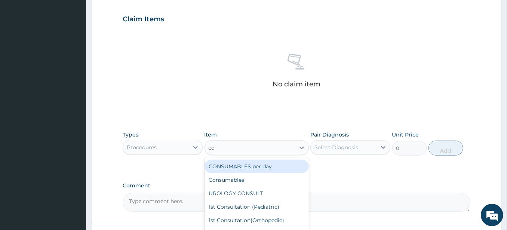
type input "con"
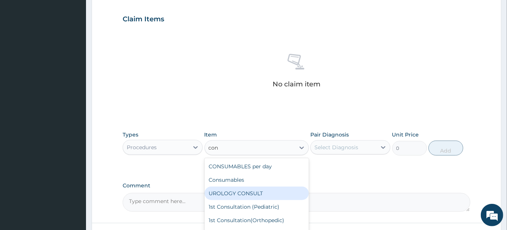
scroll to position [42, 0]
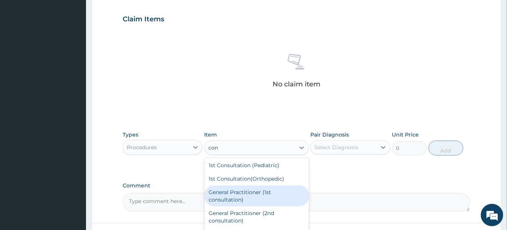
click at [263, 193] on div "General Practitioner (1st consultation)" at bounding box center [257, 195] width 104 height 21
type input "1500"
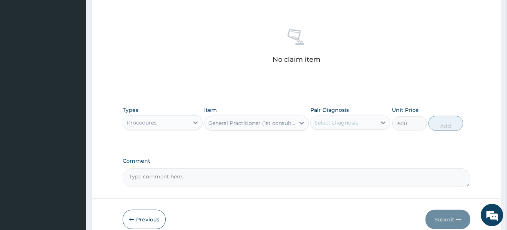
scroll to position [291, 0]
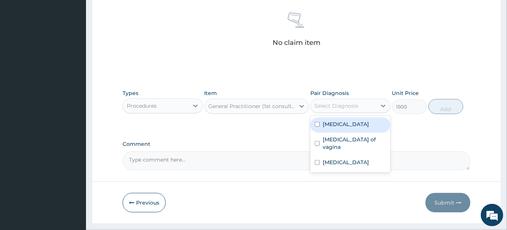
click at [368, 108] on div "Select Diagnosis" at bounding box center [344, 106] width 66 height 12
click at [353, 124] on div "[MEDICAL_DATA]" at bounding box center [350, 124] width 80 height 15
checkbox input "false"
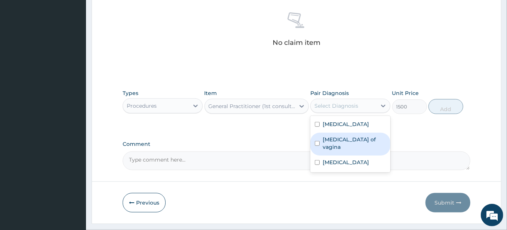
click at [351, 139] on label "[MEDICAL_DATA] of vagina" at bounding box center [354, 143] width 63 height 15
checkbox input "false"
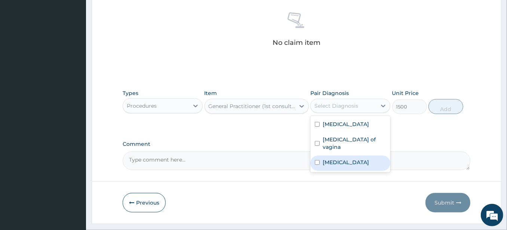
click at [345, 159] on label "[MEDICAL_DATA]" at bounding box center [346, 162] width 46 height 7
drag, startPoint x: 345, startPoint y: 155, endPoint x: 346, endPoint y: 149, distance: 5.7
click at [345, 159] on label "[MEDICAL_DATA]" at bounding box center [346, 162] width 46 height 7
checkbox input "false"
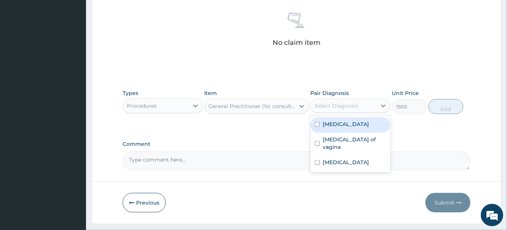
click at [331, 126] on label "[MEDICAL_DATA]" at bounding box center [346, 123] width 46 height 7
checkbox input "true"
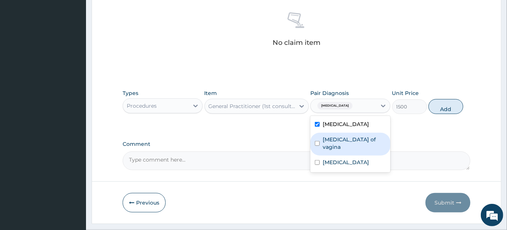
click at [326, 133] on div "[MEDICAL_DATA] of vagina" at bounding box center [350, 144] width 80 height 23
click at [327, 134] on div "[MEDICAL_DATA] of vagina" at bounding box center [350, 144] width 80 height 23
click at [316, 141] on input "checkbox" at bounding box center [317, 143] width 5 height 5
checkbox input "true"
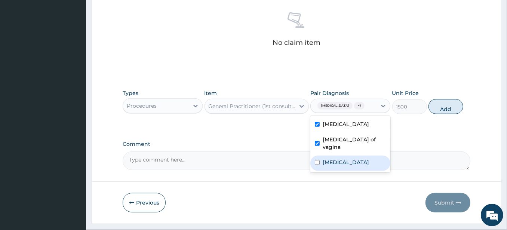
click at [317, 157] on div "[MEDICAL_DATA]" at bounding box center [350, 163] width 80 height 15
click at [316, 160] on input "checkbox" at bounding box center [317, 162] width 5 height 5
checkbox input "true"
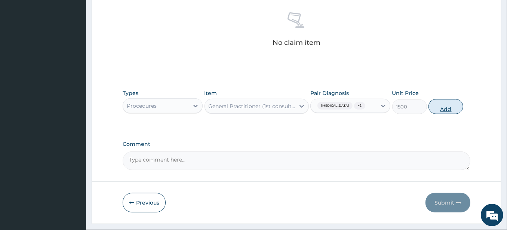
click at [443, 105] on button "Add" at bounding box center [446, 106] width 35 height 15
type input "0"
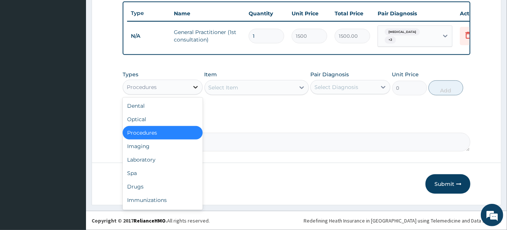
click at [194, 87] on icon at bounding box center [195, 86] width 7 height 7
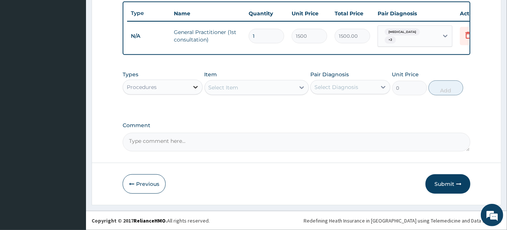
click at [193, 87] on icon at bounding box center [195, 86] width 7 height 7
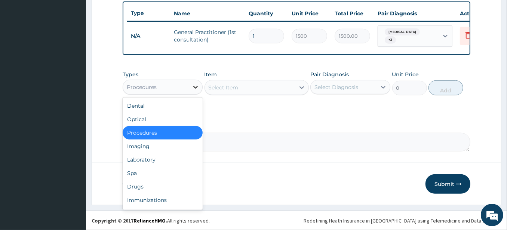
click at [193, 87] on icon at bounding box center [195, 86] width 7 height 7
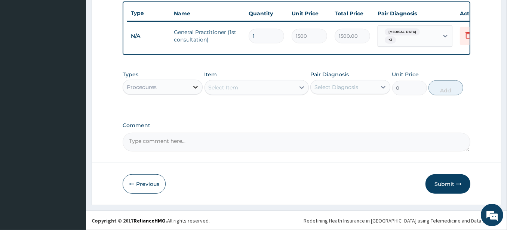
click at [193, 87] on icon at bounding box center [195, 86] width 7 height 7
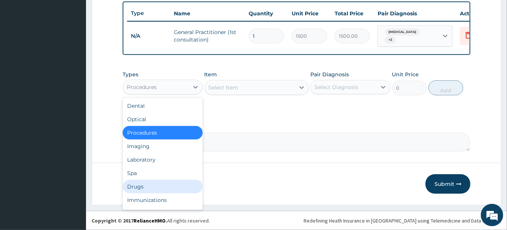
click at [132, 187] on div "Drugs" at bounding box center [163, 186] width 80 height 13
click at [132, 187] on icon "button" at bounding box center [131, 183] width 5 height 5
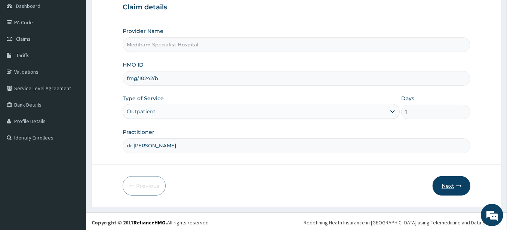
click at [451, 187] on button "Next" at bounding box center [452, 185] width 38 height 19
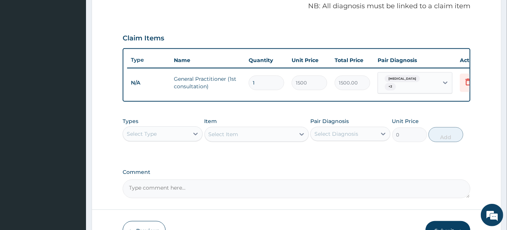
scroll to position [242, 0]
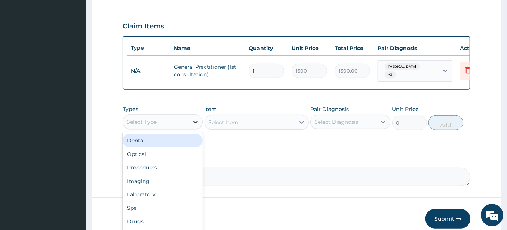
click at [195, 121] on icon at bounding box center [195, 121] width 7 height 7
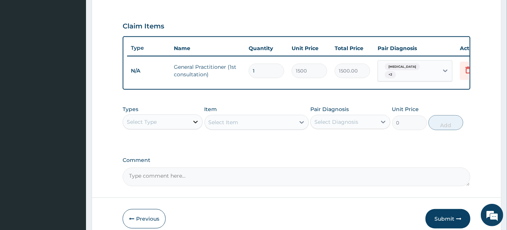
click at [190, 128] on div at bounding box center [195, 121] width 13 height 13
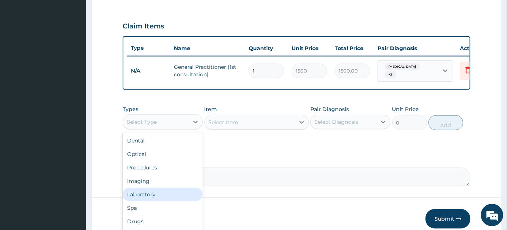
click at [148, 193] on div "Laboratory" at bounding box center [163, 194] width 80 height 13
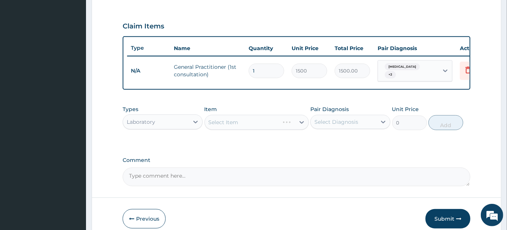
drag, startPoint x: 149, startPoint y: 193, endPoint x: 232, endPoint y: 148, distance: 94.2
click at [152, 192] on form "Step 2 of 2 PA Code / Prescription Code Enter Code(Secondary Care Only) Encount…" at bounding box center [297, 19] width 410 height 442
click at [269, 125] on div "Select Item" at bounding box center [257, 122] width 104 height 15
click at [269, 125] on div "Select Item" at bounding box center [250, 122] width 90 height 12
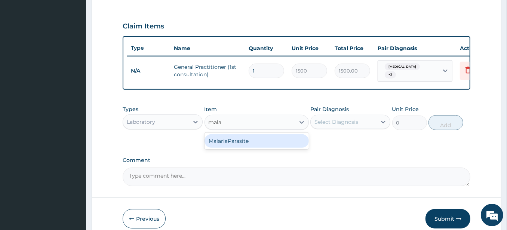
type input "malar"
drag, startPoint x: 273, startPoint y: 145, endPoint x: 322, endPoint y: 122, distance: 53.9
click at [274, 145] on div "MalariaParasite" at bounding box center [257, 140] width 104 height 13
type input "1000"
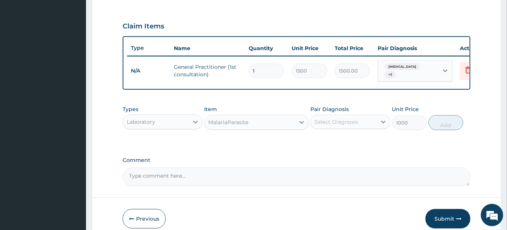
click at [341, 123] on div "Select Diagnosis" at bounding box center [336, 121] width 44 height 7
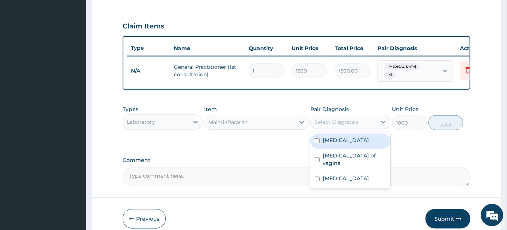
drag, startPoint x: 339, startPoint y: 142, endPoint x: 336, endPoint y: 153, distance: 10.9
click at [339, 142] on label "[MEDICAL_DATA]" at bounding box center [346, 139] width 46 height 7
checkbox input "true"
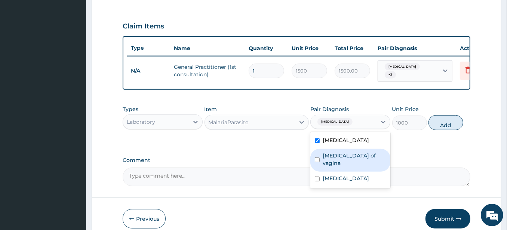
click at [332, 160] on label "[MEDICAL_DATA] of vagina" at bounding box center [354, 159] width 63 height 15
checkbox input "false"
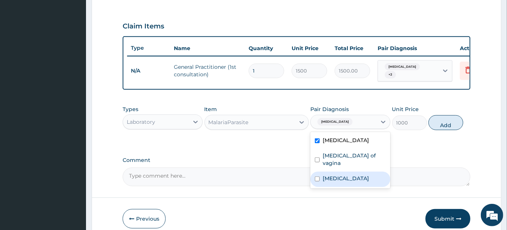
click at [321, 172] on div "[MEDICAL_DATA]" at bounding box center [350, 179] width 80 height 15
checkbox input "true"
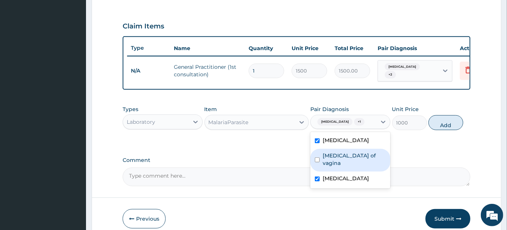
drag, startPoint x: 318, startPoint y: 159, endPoint x: 330, endPoint y: 158, distance: 11.6
click at [318, 158] on input "checkbox" at bounding box center [317, 159] width 5 height 5
checkbox input "true"
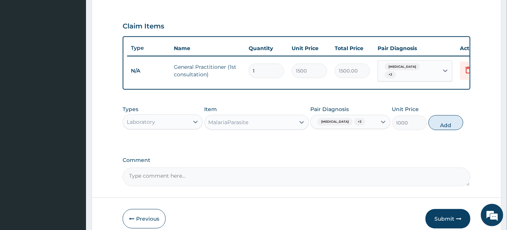
drag, startPoint x: 439, startPoint y: 120, endPoint x: 379, endPoint y: 120, distance: 60.2
click at [438, 120] on button "Add" at bounding box center [446, 122] width 35 height 15
type input "0"
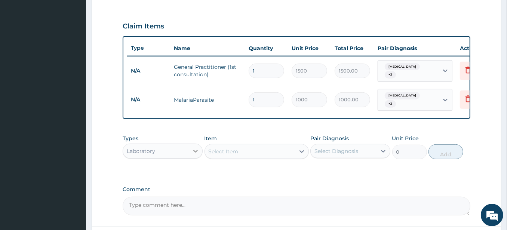
click at [196, 150] on icon at bounding box center [195, 151] width 4 height 3
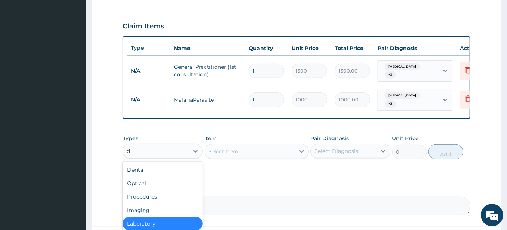
type input "dr"
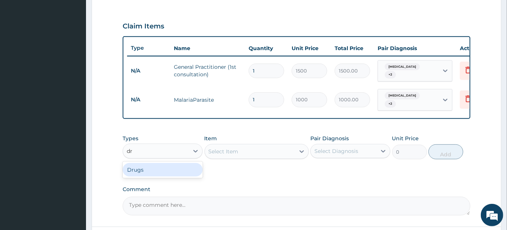
click at [162, 170] on div "Drugs" at bounding box center [163, 169] width 80 height 13
click at [242, 153] on div "Select Item" at bounding box center [257, 151] width 104 height 15
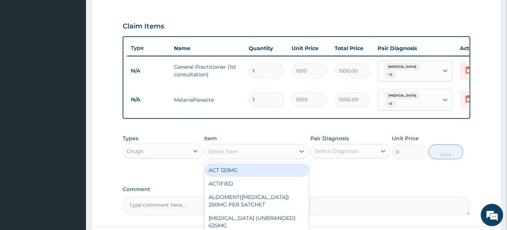
click at [239, 148] on div "Select Item" at bounding box center [250, 151] width 90 height 12
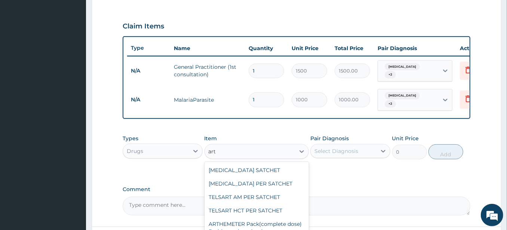
type input "arth"
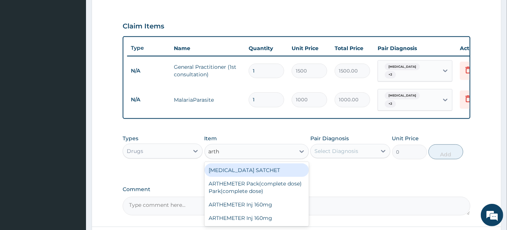
click at [262, 193] on div "ARTHEMETER Pack(complete dose) Park(complete dose)" at bounding box center [257, 187] width 104 height 21
type input "2800"
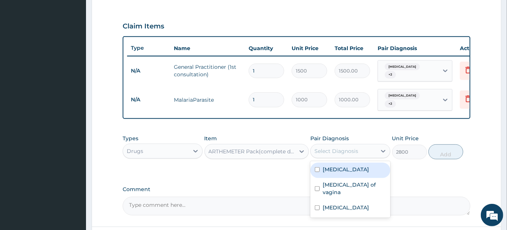
drag, startPoint x: 337, startPoint y: 146, endPoint x: 336, endPoint y: 158, distance: 12.4
click at [337, 147] on div "Select Diagnosis" at bounding box center [336, 150] width 44 height 7
drag, startPoint x: 333, startPoint y: 166, endPoint x: 331, endPoint y: 178, distance: 12.2
click at [333, 168] on label "[MEDICAL_DATA]" at bounding box center [346, 169] width 46 height 7
checkbox input "true"
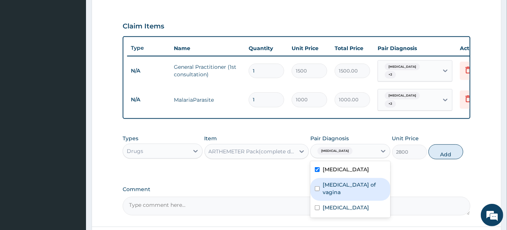
drag, startPoint x: 326, startPoint y: 186, endPoint x: 323, endPoint y: 192, distance: 6.4
click at [326, 187] on div "[MEDICAL_DATA] of vagina" at bounding box center [350, 189] width 80 height 23
checkbox input "true"
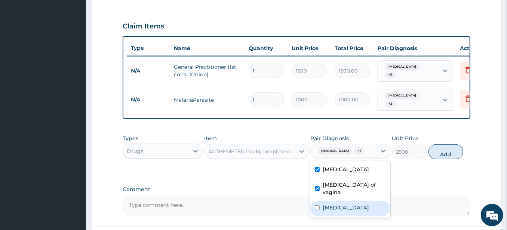
drag, startPoint x: 322, startPoint y: 197, endPoint x: 357, endPoint y: 177, distance: 40.5
click at [322, 201] on div "[MEDICAL_DATA]" at bounding box center [350, 208] width 80 height 15
checkbox input "true"
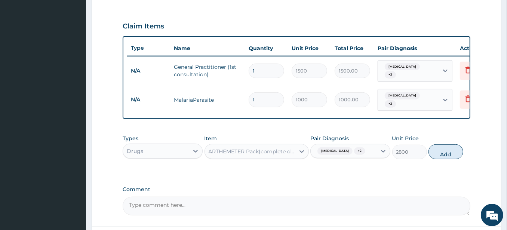
drag, startPoint x: 438, startPoint y: 151, endPoint x: 377, endPoint y: 150, distance: 61.0
click at [436, 151] on button "Add" at bounding box center [446, 151] width 35 height 15
type input "0"
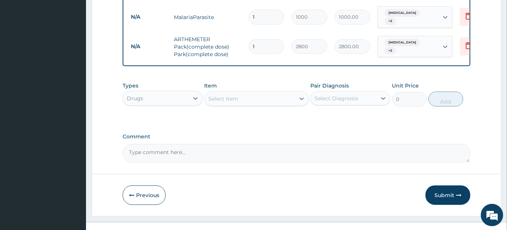
scroll to position [325, 0]
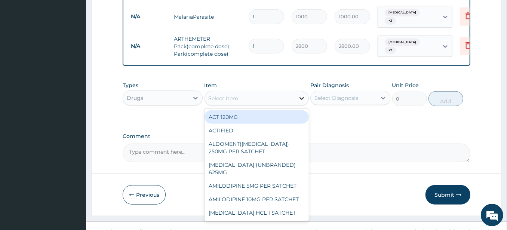
click at [298, 95] on icon at bounding box center [301, 98] width 7 height 7
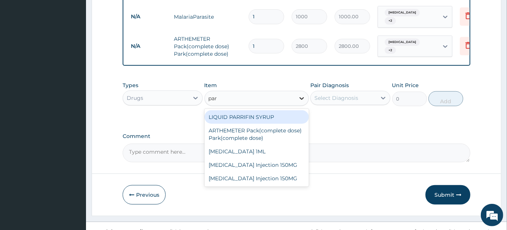
type input "para"
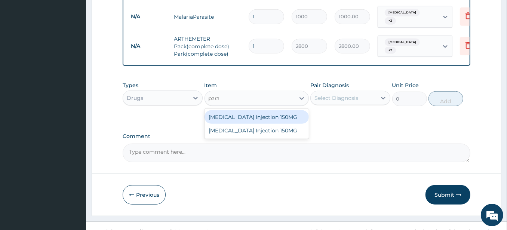
click at [277, 115] on div "[MEDICAL_DATA] Injection 150MG" at bounding box center [257, 116] width 104 height 13
type input "250"
click at [277, 115] on div "Types Drugs Item option ARTHEMETER Pack(complete dose) Park(complete dose), sel…" at bounding box center [297, 99] width 348 height 43
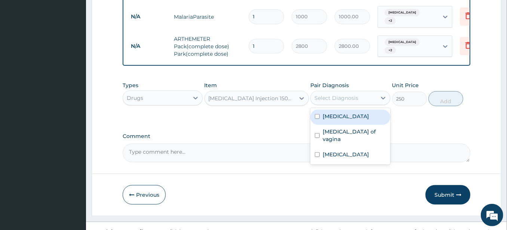
click at [332, 97] on div "Select Diagnosis" at bounding box center [336, 97] width 44 height 7
click at [320, 114] on div "[MEDICAL_DATA]" at bounding box center [350, 117] width 80 height 15
drag, startPoint x: 320, startPoint y: 114, endPoint x: 316, endPoint y: 126, distance: 13.6
click at [320, 114] on div "[MEDICAL_DATA]" at bounding box center [350, 117] width 80 height 15
checkbox input "false"
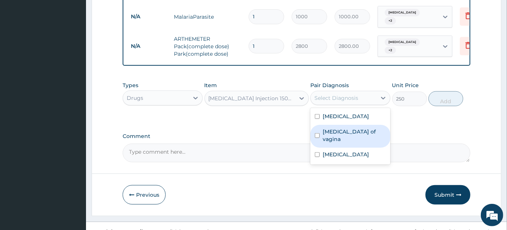
click at [315, 128] on div "[MEDICAL_DATA] of vagina" at bounding box center [350, 136] width 80 height 23
checkbox input "true"
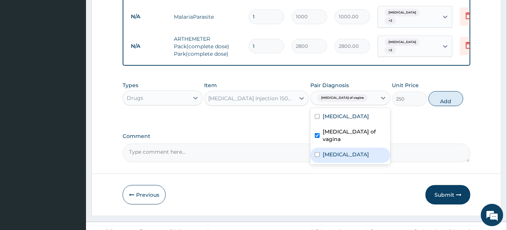
click at [315, 148] on div "[MEDICAL_DATA]" at bounding box center [350, 155] width 80 height 15
checkbox input "true"
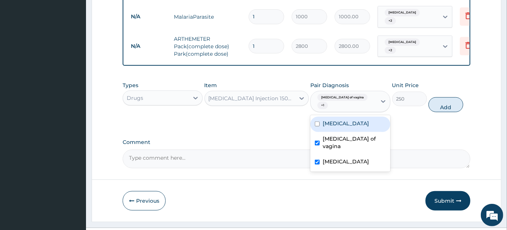
click at [315, 122] on input "checkbox" at bounding box center [317, 124] width 5 height 5
checkbox input "true"
drag, startPoint x: 446, startPoint y: 104, endPoint x: 434, endPoint y: 107, distance: 12.2
click at [446, 104] on button "Add" at bounding box center [446, 104] width 35 height 15
type input "0"
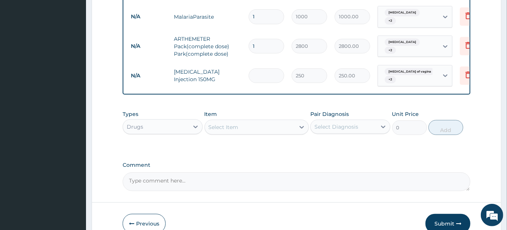
type input "0.00"
type input "4"
type input "1000.00"
type input "4"
click at [259, 128] on div "Select Item" at bounding box center [250, 127] width 90 height 12
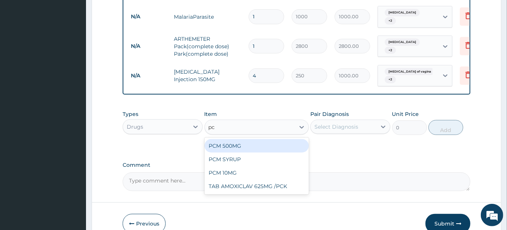
type input "pcm"
drag, startPoint x: 248, startPoint y: 147, endPoint x: 295, endPoint y: 137, distance: 48.0
click at [248, 147] on div "PCM 500MG" at bounding box center [257, 145] width 104 height 13
type input "28"
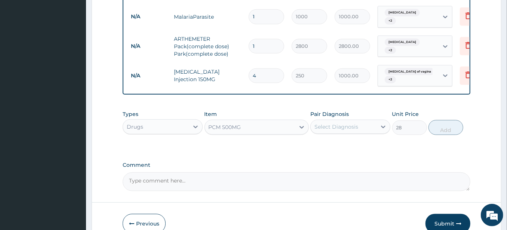
click at [335, 125] on div "Select Diagnosis" at bounding box center [336, 126] width 44 height 7
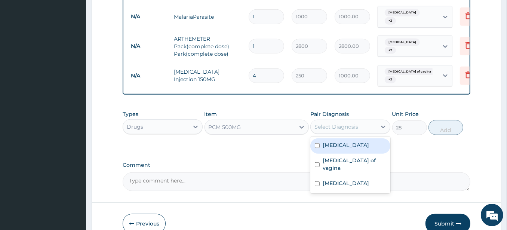
drag, startPoint x: 330, startPoint y: 139, endPoint x: 330, endPoint y: 145, distance: 5.6
click at [330, 140] on div "[MEDICAL_DATA]" at bounding box center [350, 145] width 80 height 15
checkbox input "true"
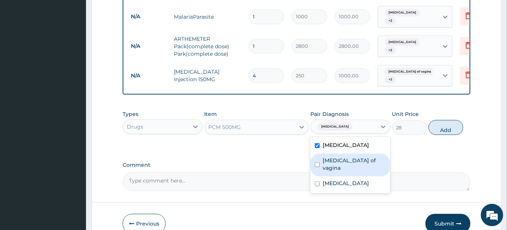
click at [321, 164] on div "[MEDICAL_DATA] of vagina" at bounding box center [350, 165] width 80 height 23
checkbox input "false"
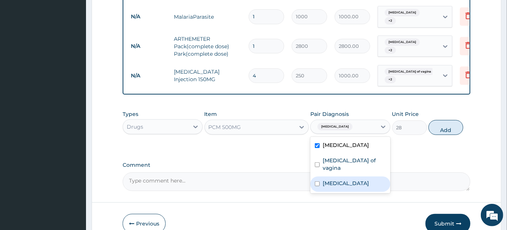
click at [315, 181] on input "checkbox" at bounding box center [317, 183] width 5 height 5
checkbox input "true"
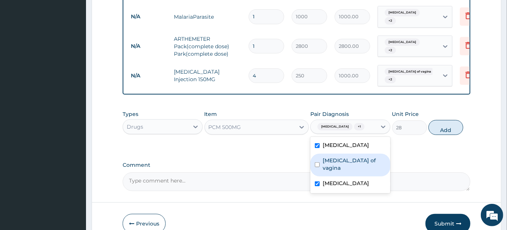
click at [317, 162] on input "checkbox" at bounding box center [317, 164] width 5 height 5
checkbox input "true"
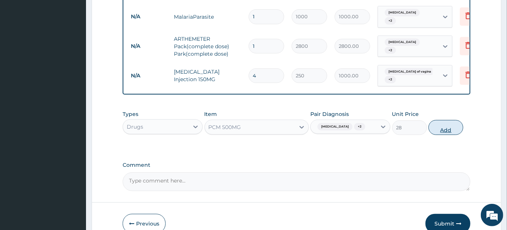
click at [437, 126] on button "Add" at bounding box center [446, 127] width 35 height 15
type input "0"
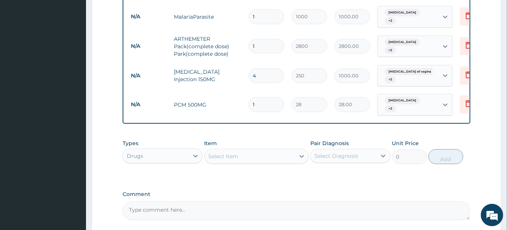
type input "0.00"
type input "2"
type input "56.00"
type input "24"
type input "672.00"
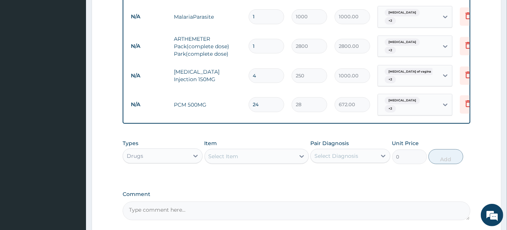
type input "24"
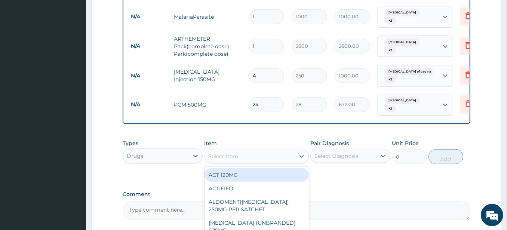
click at [270, 154] on div "Select Item" at bounding box center [250, 156] width 90 height 12
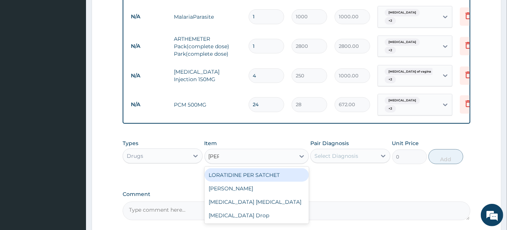
type input "lorat"
click at [259, 171] on div "LORATIDINE PER SATCHET" at bounding box center [257, 174] width 104 height 13
type input "500"
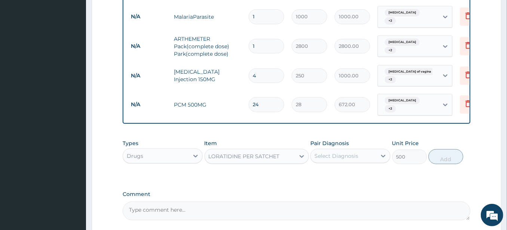
click at [326, 153] on div "Select Diagnosis" at bounding box center [336, 155] width 44 height 7
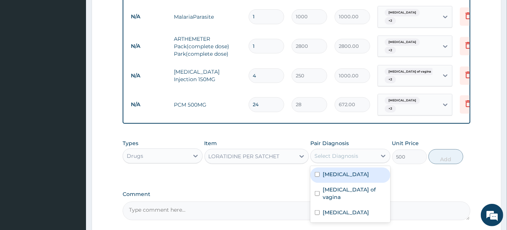
click at [323, 171] on label "[MEDICAL_DATA]" at bounding box center [346, 174] width 46 height 7
checkbox input "false"
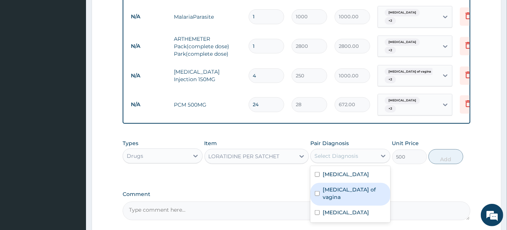
drag, startPoint x: 317, startPoint y: 183, endPoint x: 318, endPoint y: 188, distance: 5.4
click at [317, 191] on input "checkbox" at bounding box center [317, 193] width 5 height 5
checkbox input "true"
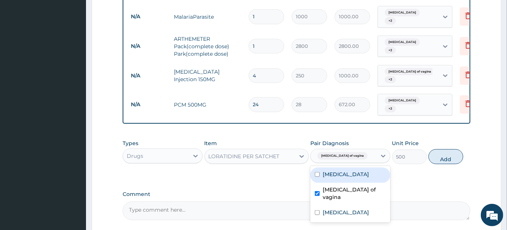
drag, startPoint x: 316, startPoint y: 168, endPoint x: 316, endPoint y: 189, distance: 20.6
click at [316, 172] on input "checkbox" at bounding box center [317, 174] width 5 height 5
checkbox input "true"
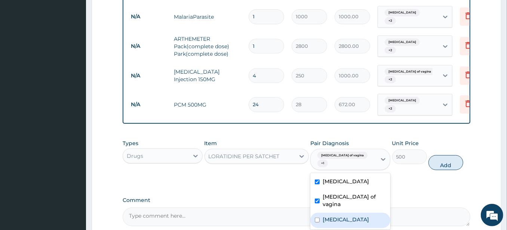
click at [317, 218] on input "checkbox" at bounding box center [317, 220] width 5 height 5
checkbox input "true"
click at [447, 159] on button "Add" at bounding box center [446, 162] width 35 height 15
type input "0"
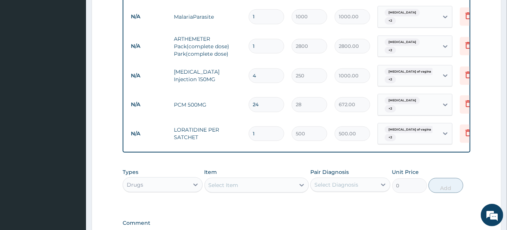
click at [294, 179] on div "Select Item" at bounding box center [250, 185] width 90 height 12
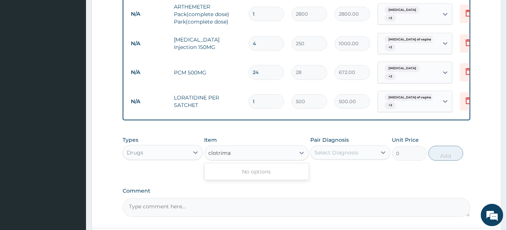
scroll to position [417, 0]
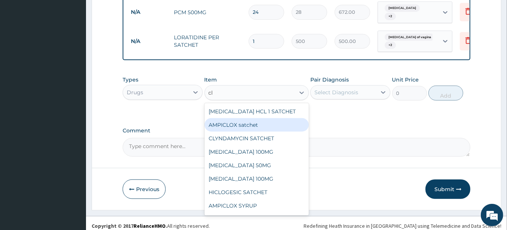
type input "c"
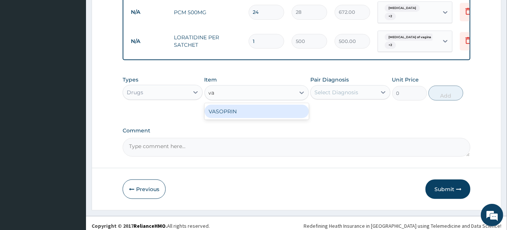
type input "v"
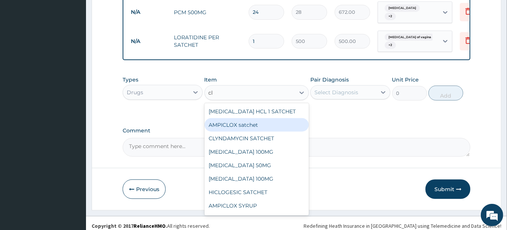
type input "c"
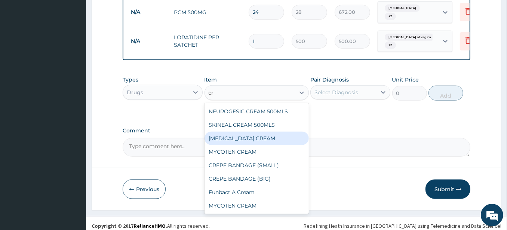
type input "c"
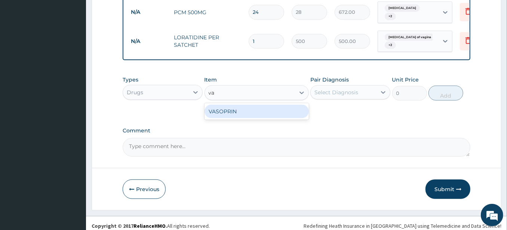
type input "v"
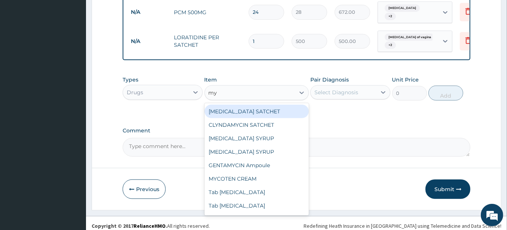
type input "m"
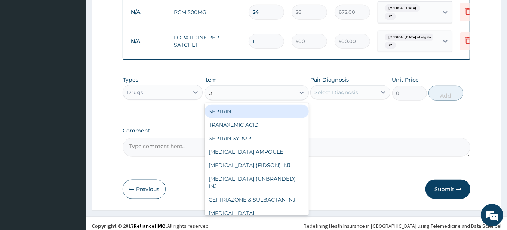
type input "t"
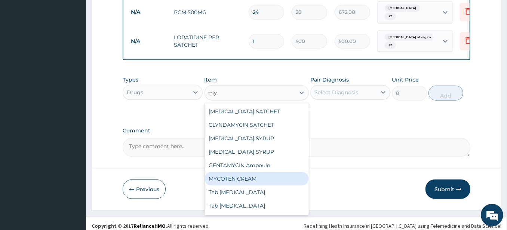
type input "m"
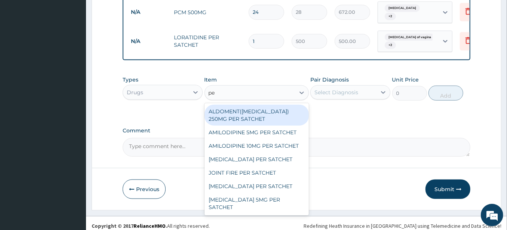
type input "p"
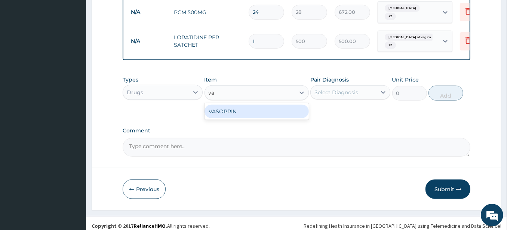
type input "v"
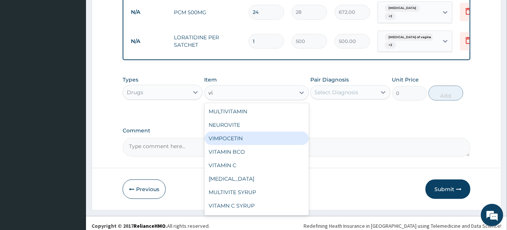
type input "v"
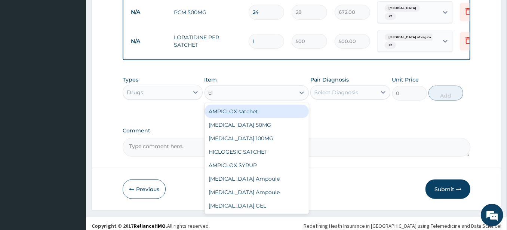
type input "c"
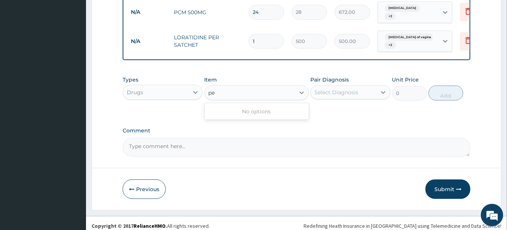
type input "p"
type input "k"
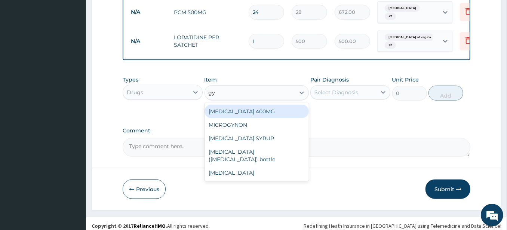
type input "g"
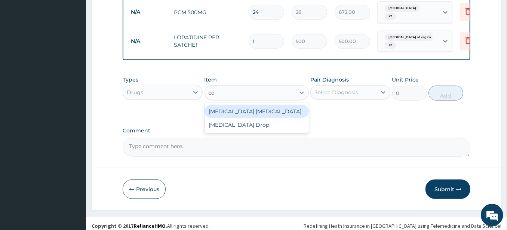
type input "c"
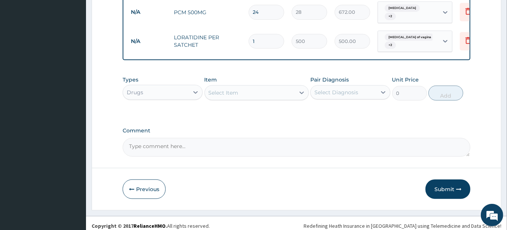
click at [440, 183] on button "Submit" at bounding box center [448, 188] width 45 height 19
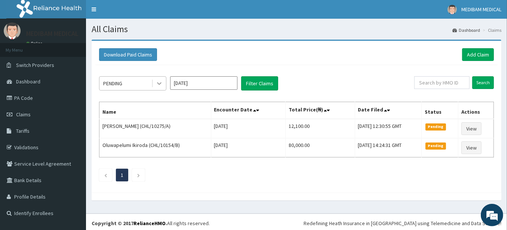
click at [162, 80] on icon at bounding box center [159, 83] width 7 height 7
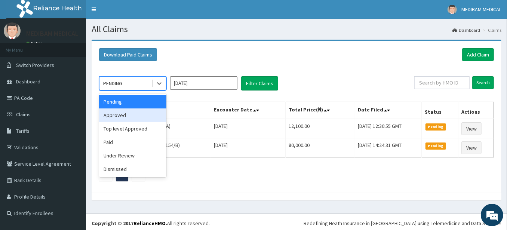
click at [127, 115] on div "Approved" at bounding box center [132, 114] width 67 height 13
click at [128, 115] on th "Name" at bounding box center [155, 110] width 112 height 17
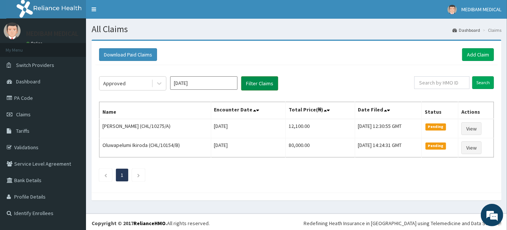
click at [255, 88] on button "Filter Claims" at bounding box center [259, 83] width 37 height 14
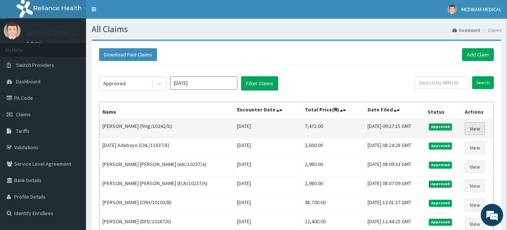
click at [475, 126] on link "View" at bounding box center [475, 128] width 20 height 13
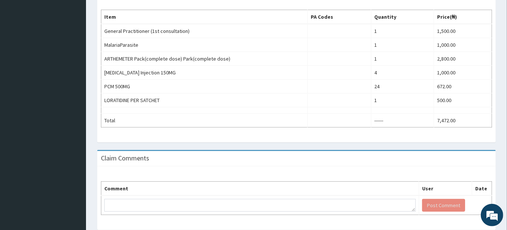
scroll to position [139, 0]
